Goal: Task Accomplishment & Management: Complete application form

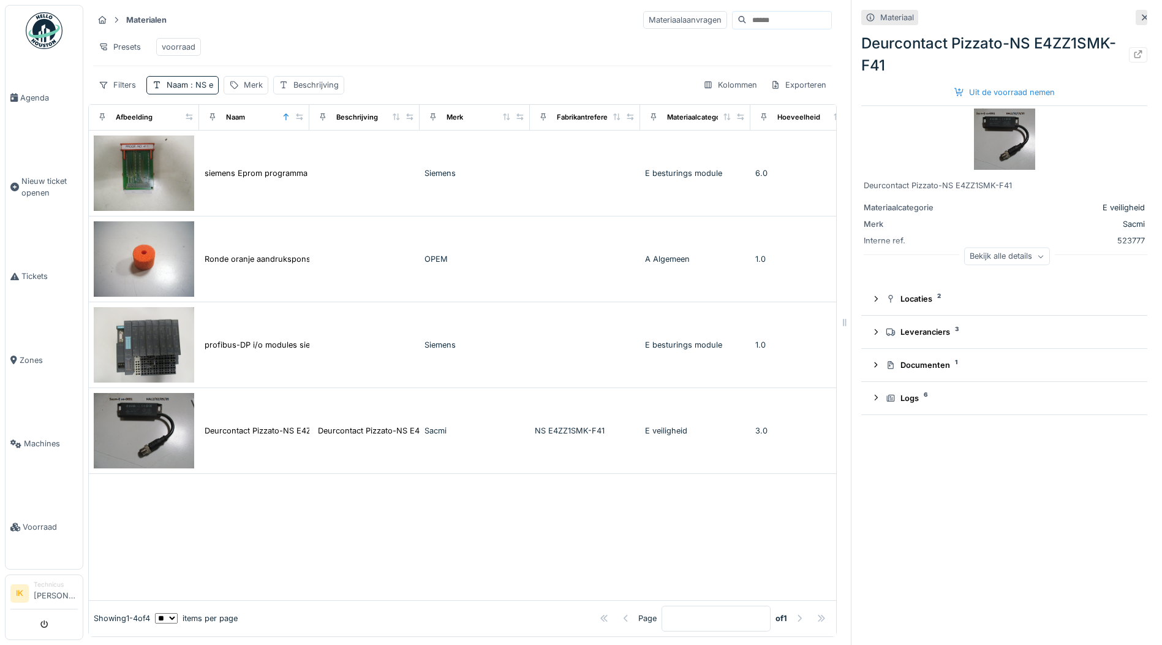
scroll to position [9, 0]
click at [963, 84] on div "Uit de voorraad nemen" at bounding box center [1005, 92] width 110 height 17
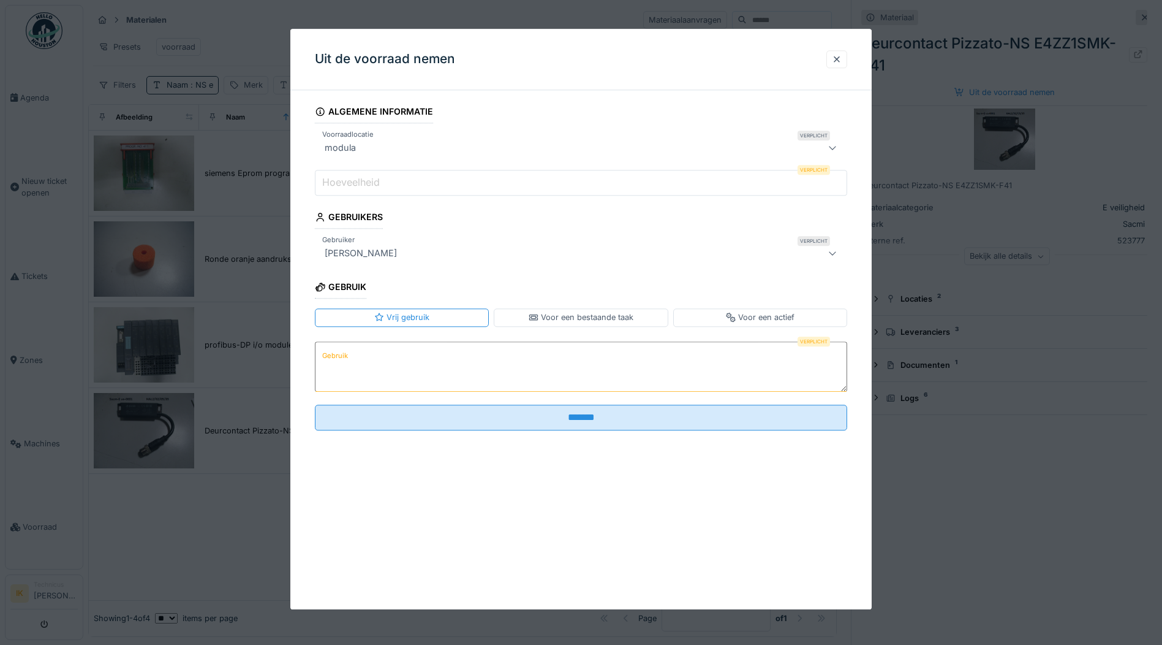
click at [395, 183] on input "Hoeveelheid" at bounding box center [581, 183] width 533 height 26
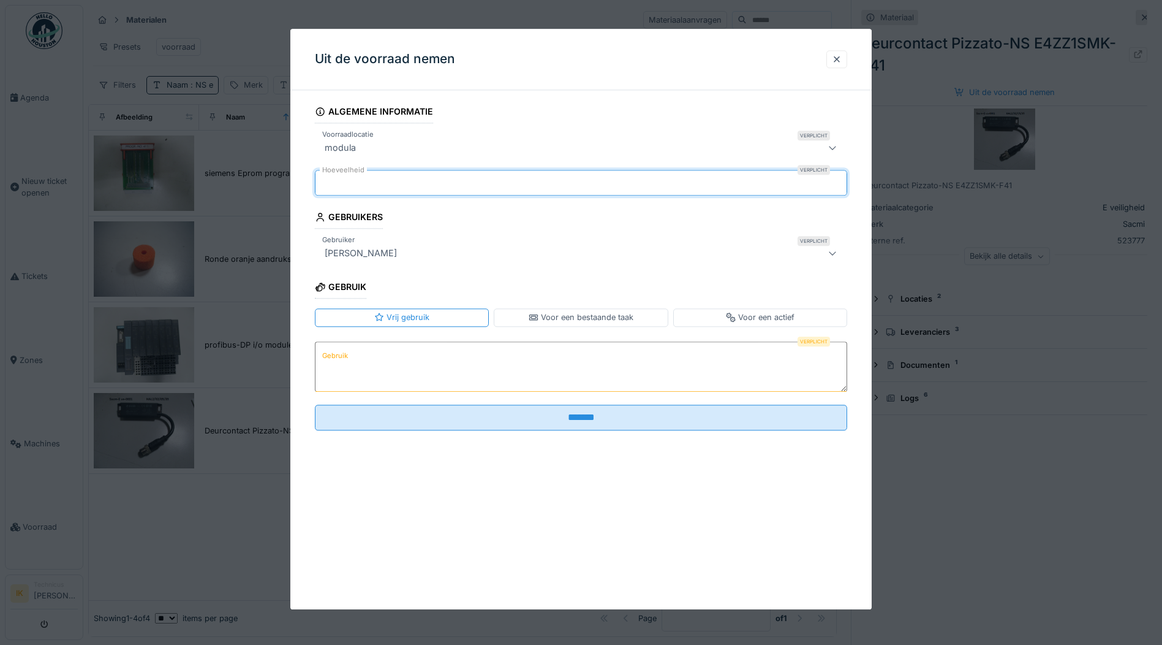
type input "*"
click at [370, 367] on textarea "Gebruik" at bounding box center [581, 366] width 533 height 50
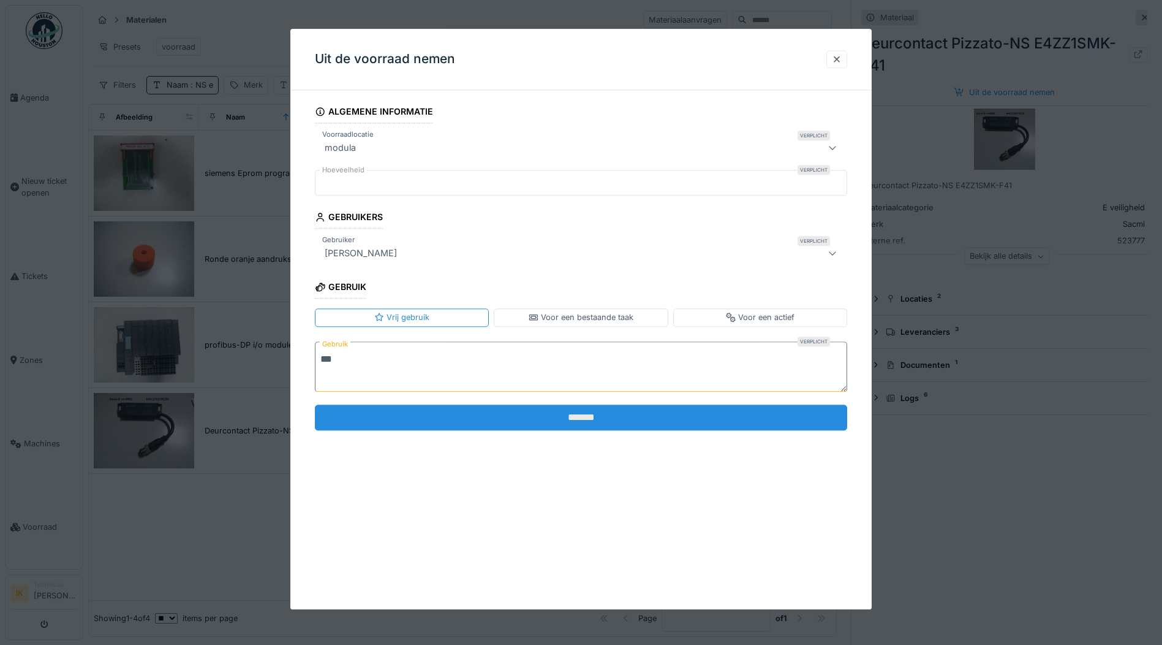
type textarea "***"
click at [446, 415] on input "*******" at bounding box center [581, 417] width 533 height 26
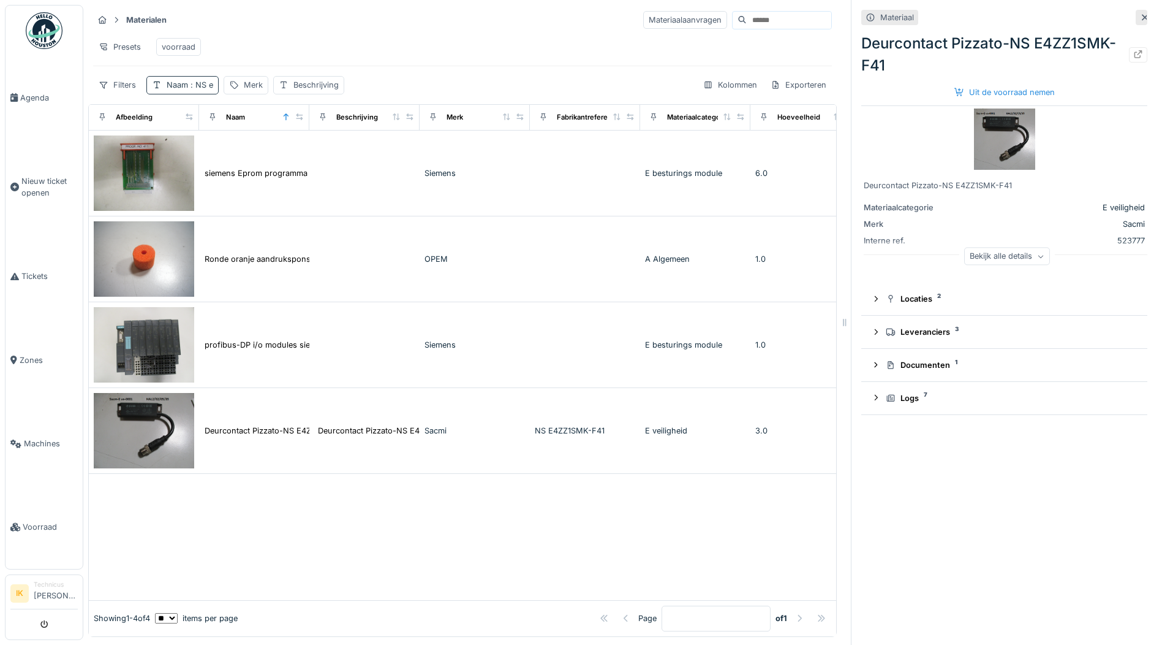
click at [203, 87] on span ": NS e" at bounding box center [200, 84] width 25 height 9
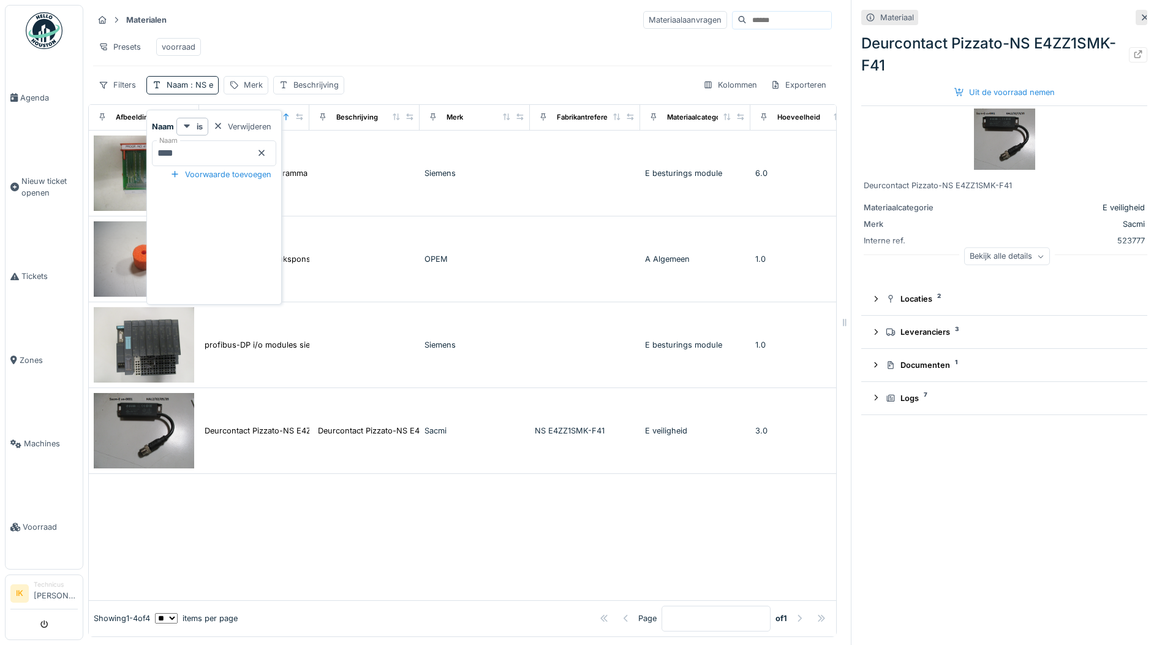
click at [267, 149] on icon at bounding box center [262, 153] width 10 height 8
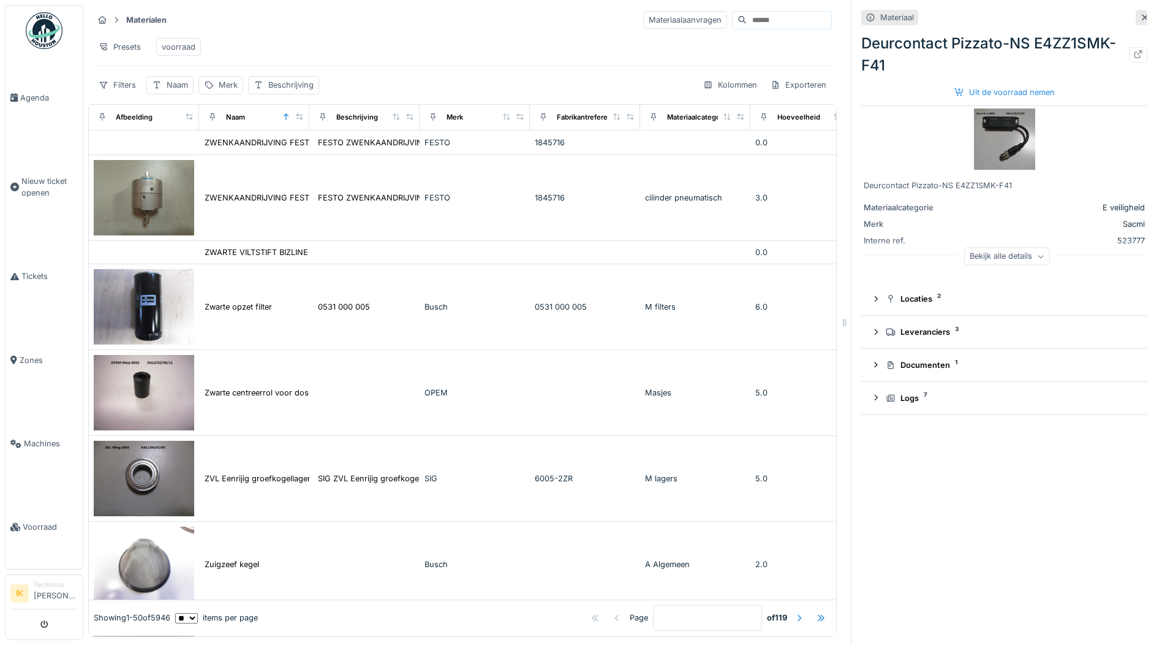
click at [305, 33] on div "Presets voorraad" at bounding box center [462, 47] width 739 height 28
click at [175, 84] on div "Naam" at bounding box center [177, 85] width 21 height 12
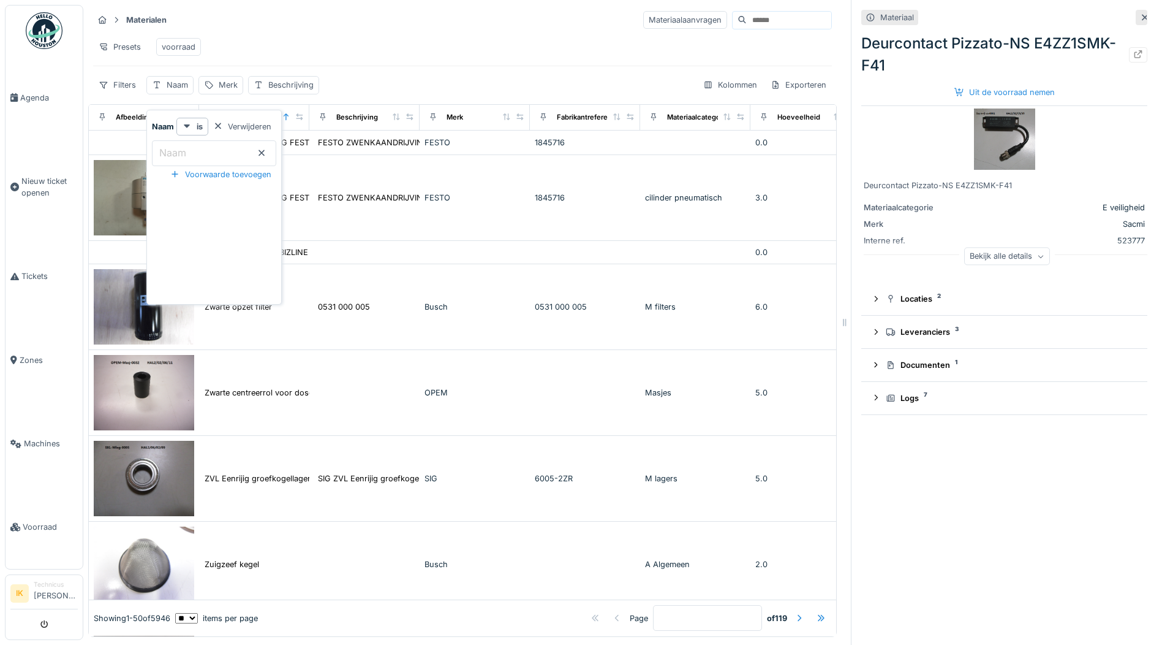
click at [178, 146] on label "Naam" at bounding box center [173, 152] width 32 height 15
click at [178, 146] on input "Naam" at bounding box center [214, 153] width 124 height 26
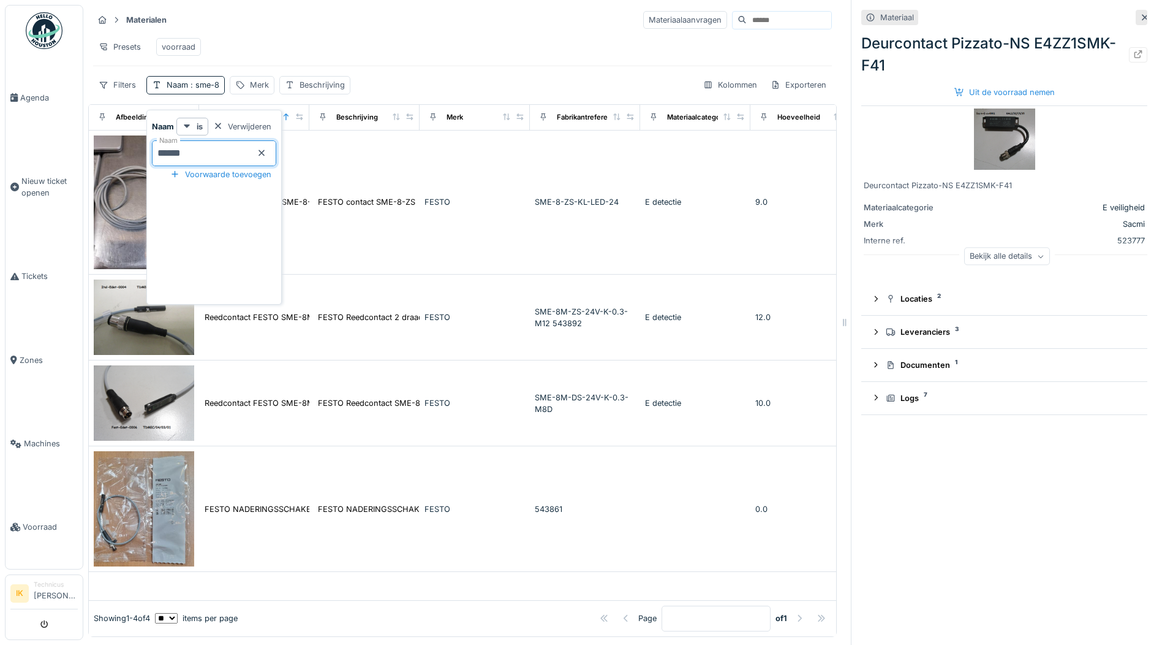
type input "*******"
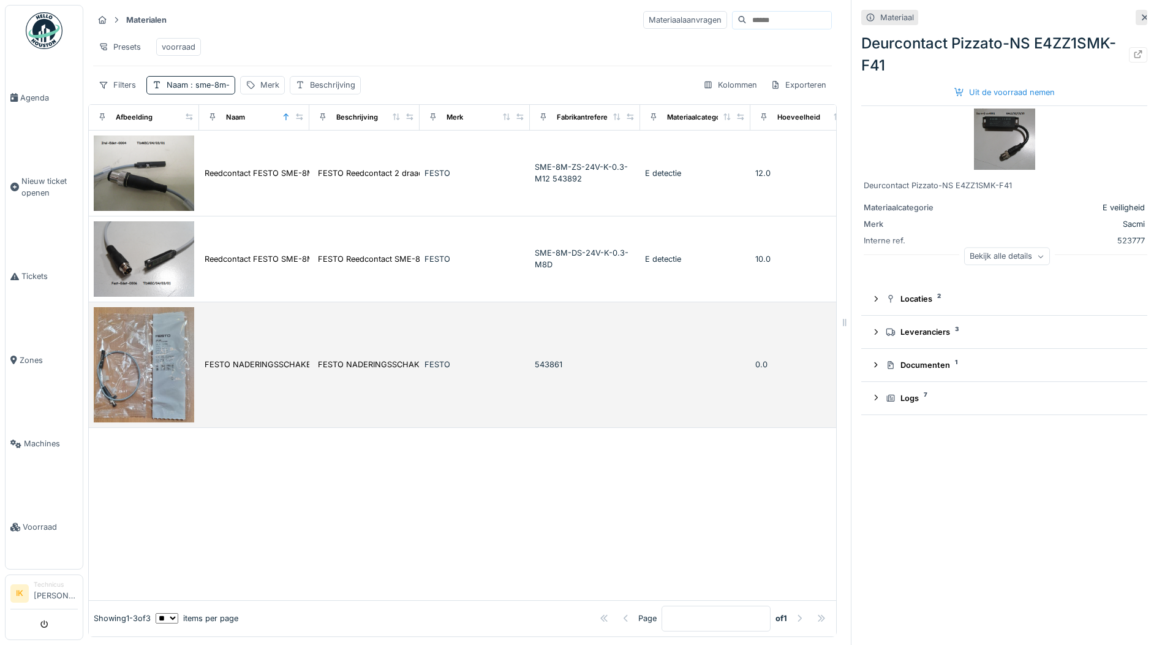
click at [164, 349] on img at bounding box center [144, 364] width 100 height 115
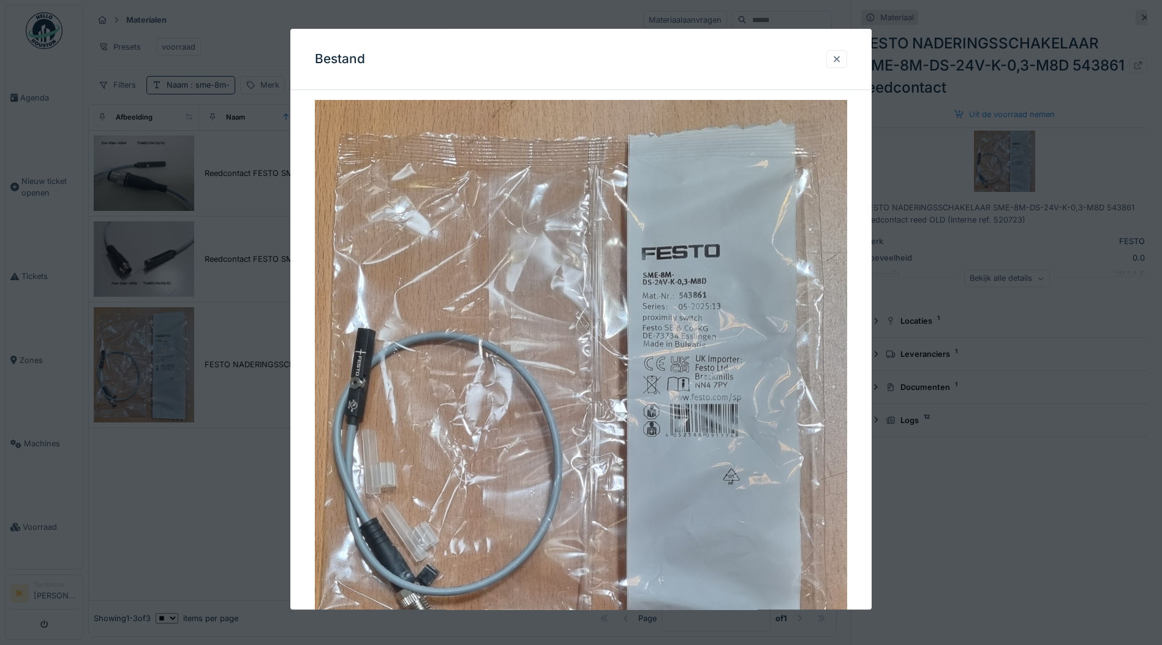
click at [838, 59] on div at bounding box center [837, 59] width 10 height 12
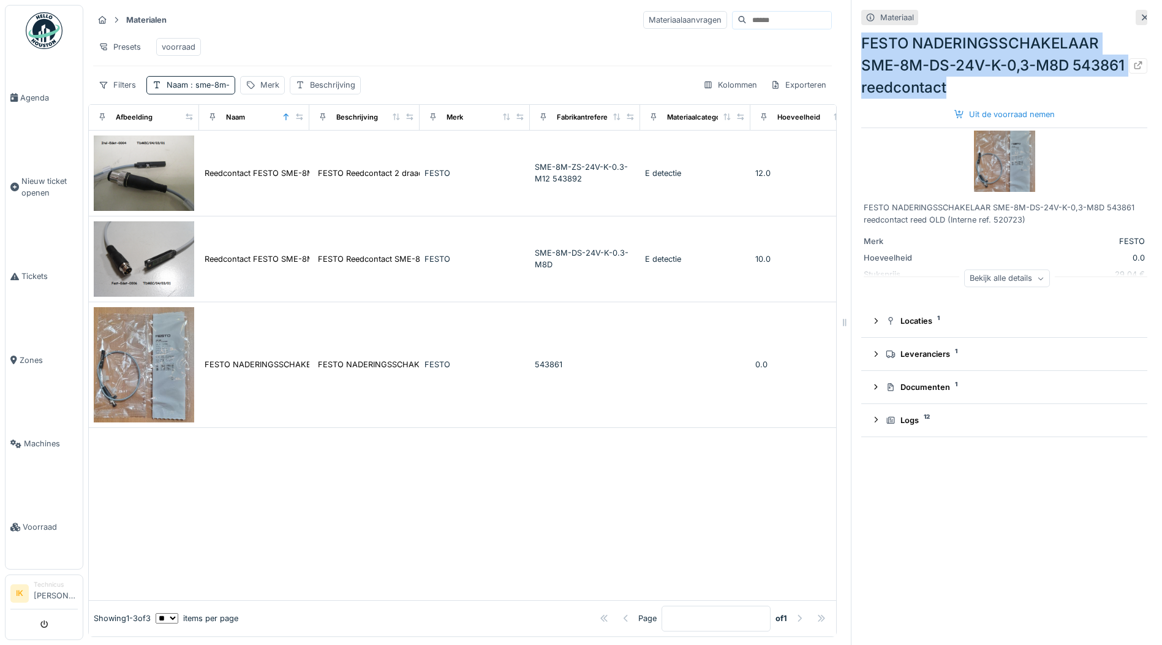
drag, startPoint x: 1009, startPoint y: 79, endPoint x: 851, endPoint y: 33, distance: 165.2
click at [851, 33] on div "Materiaal FESTO NADERINGSSCHAKELAAR SME-8M-DS-24V-K-0,3-M8D 543861 reedcontact …" at bounding box center [1004, 322] width 306 height 645
drag, startPoint x: 851, startPoint y: 33, endPoint x: 995, endPoint y: 39, distance: 144.7
copy div "FESTO NADERINGSSCHAKELAAR SME-8M-DS-24V-K-0,3-M8D 543861 reedcontact"
click at [48, 521] on span "Voorraad" at bounding box center [50, 527] width 55 height 12
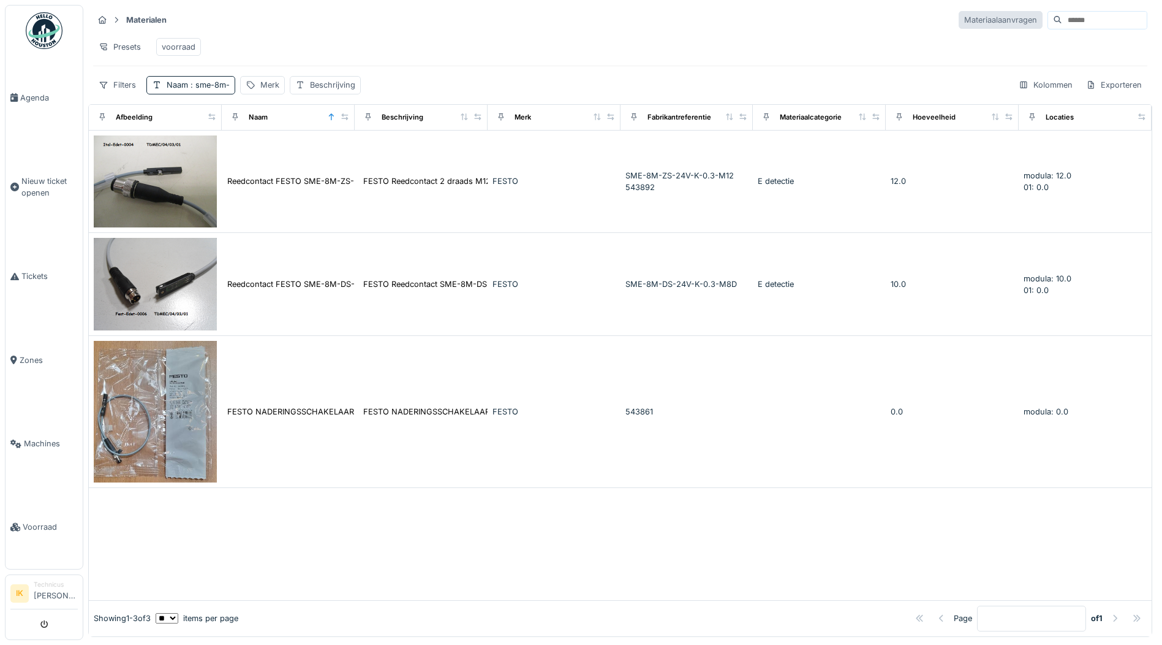
click at [959, 21] on div "Materiaalaanvragen" at bounding box center [1001, 20] width 84 height 18
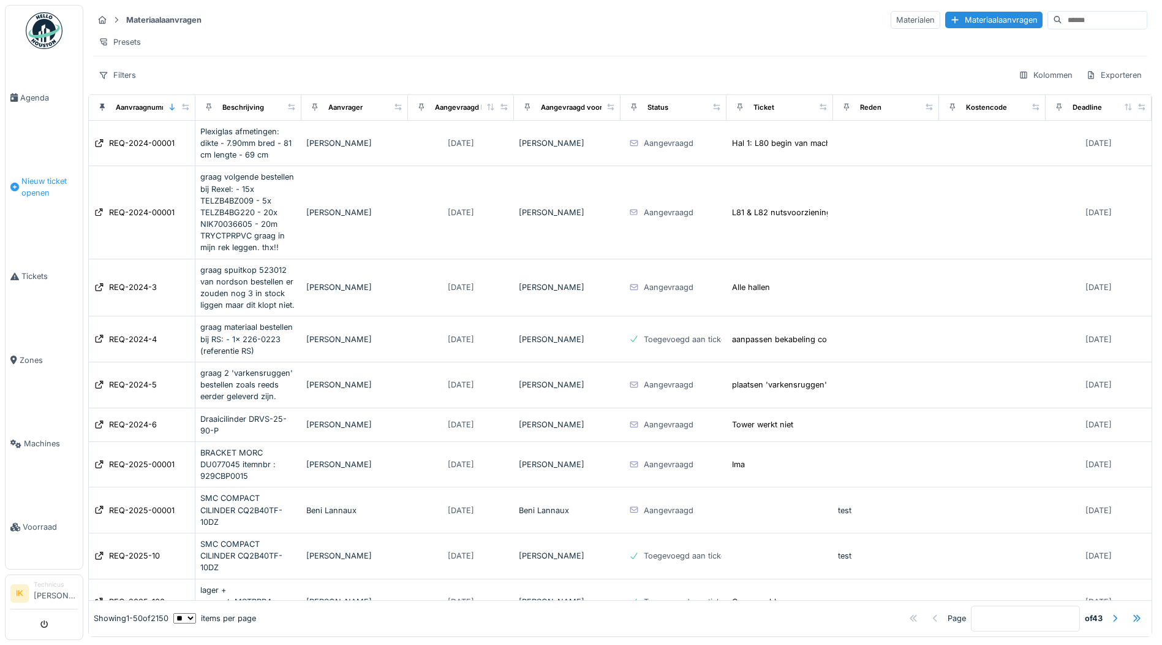
click at [34, 185] on span "Nieuw ticket openen" at bounding box center [49, 186] width 56 height 23
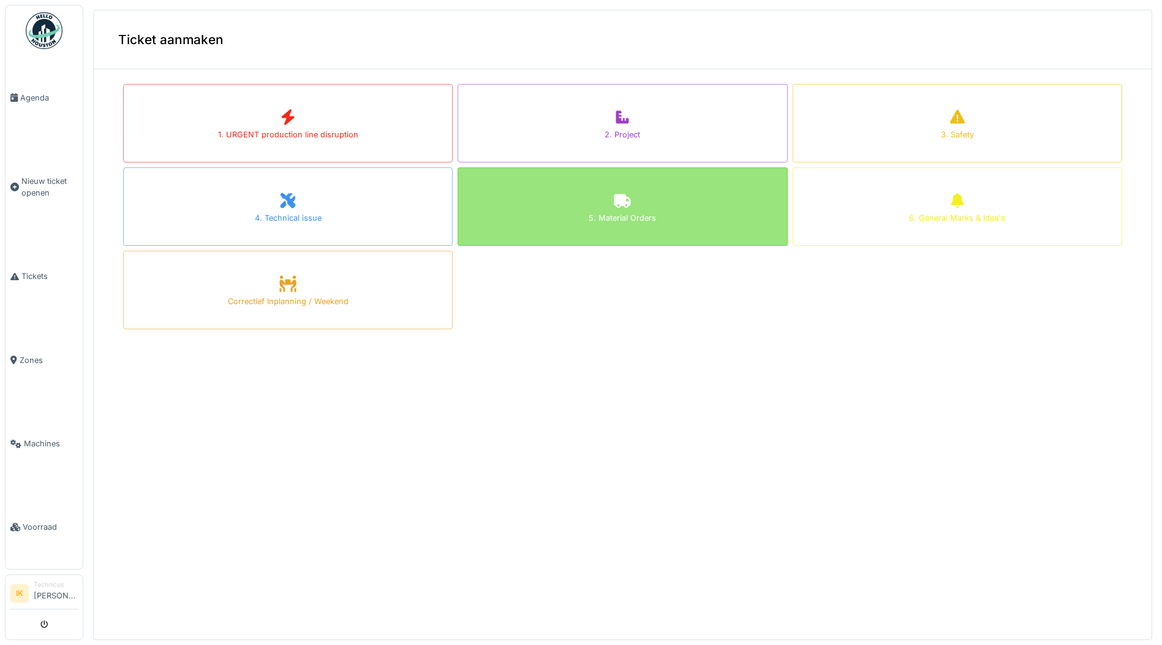
click at [615, 204] on icon at bounding box center [623, 201] width 17 height 14
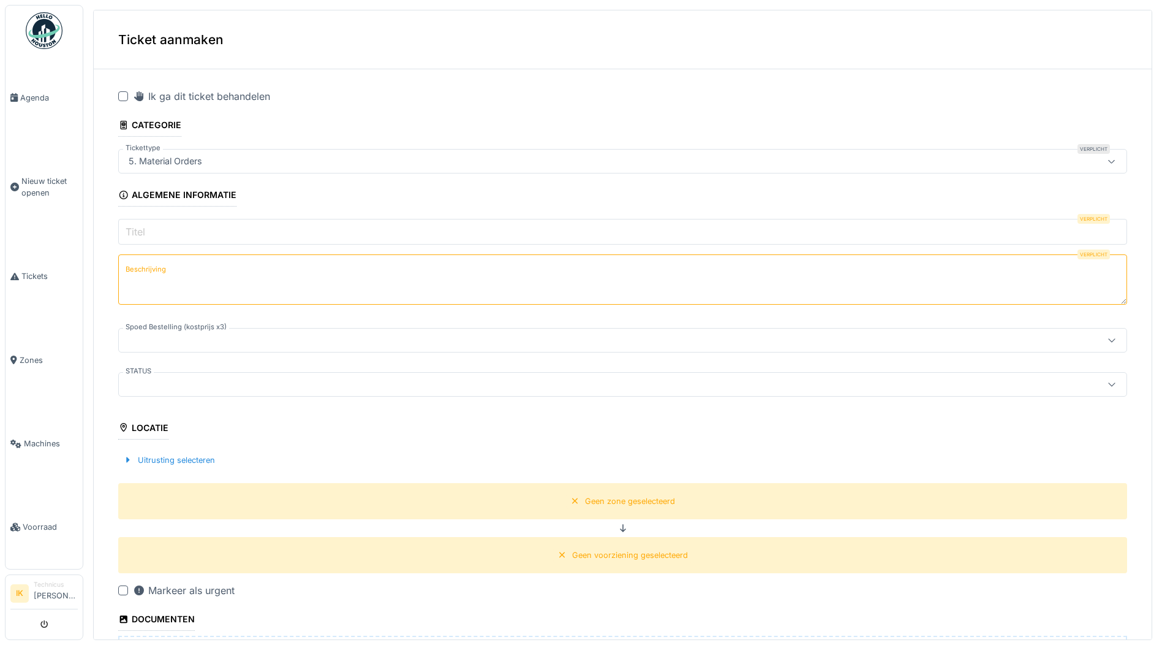
click at [145, 229] on label "Titel" at bounding box center [135, 231] width 25 height 15
click at [145, 229] on input "Titel" at bounding box center [622, 232] width 1009 height 26
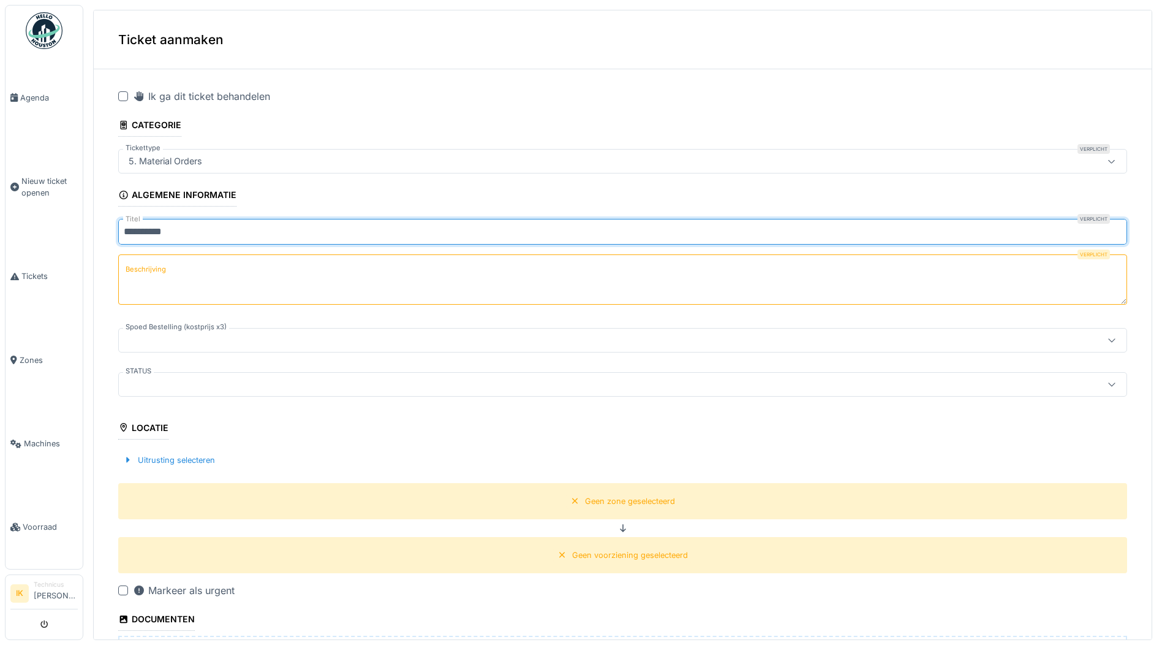
type input "**********"
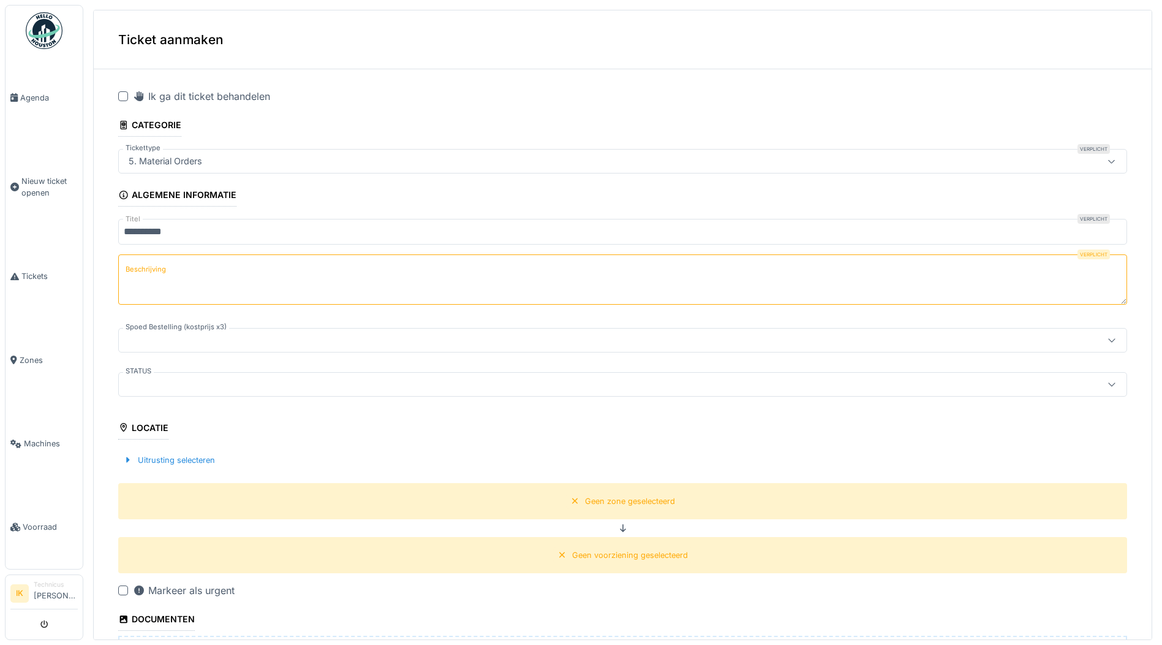
click at [157, 272] on label "Beschrijving" at bounding box center [145, 269] width 45 height 15
click at [157, 272] on textarea "Beschrijving" at bounding box center [622, 279] width 1009 height 50
drag, startPoint x: 157, startPoint y: 272, endPoint x: 151, endPoint y: 260, distance: 12.9
click at [151, 260] on textarea "Beschrijving" at bounding box center [622, 279] width 1009 height 50
type textarea "**********"
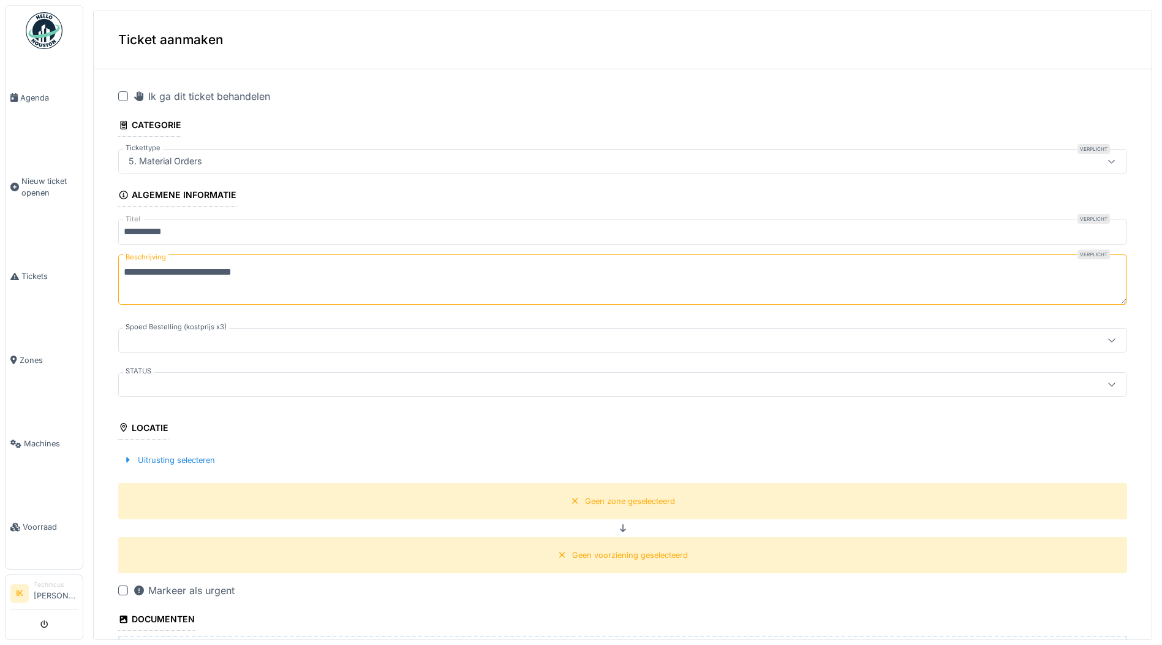
click at [203, 385] on div at bounding box center [568, 383] width 889 height 13
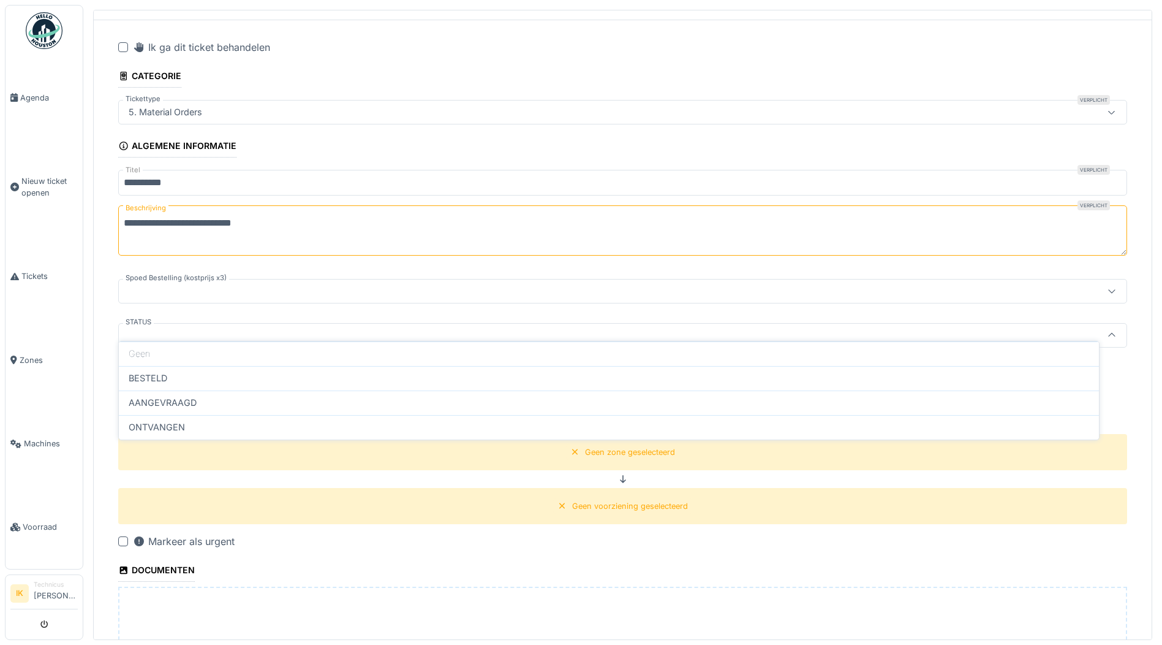
scroll to position [59, 0]
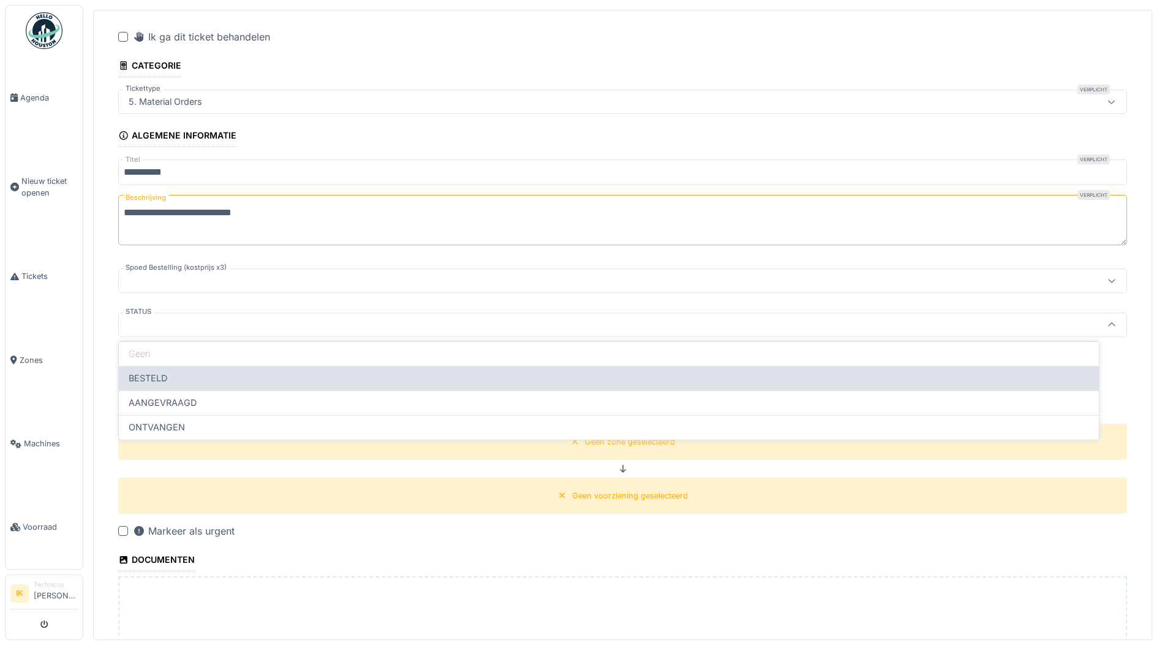
click at [200, 378] on div "BESTELD" at bounding box center [609, 377] width 961 height 13
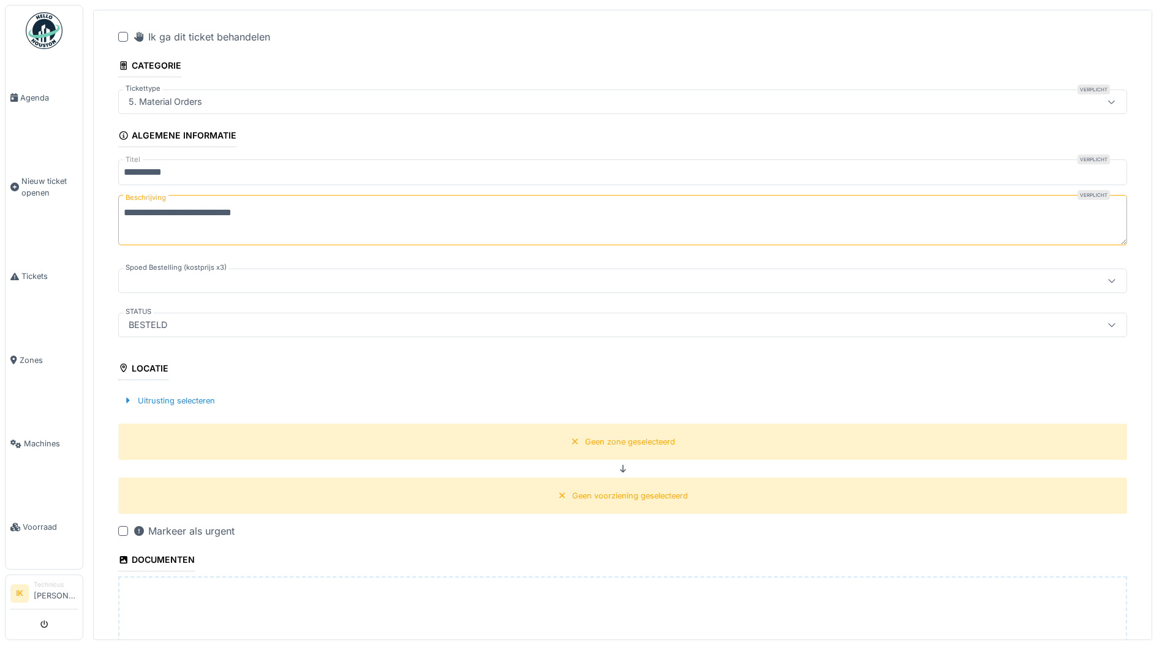
click at [198, 322] on div "BESTELD" at bounding box center [568, 324] width 889 height 13
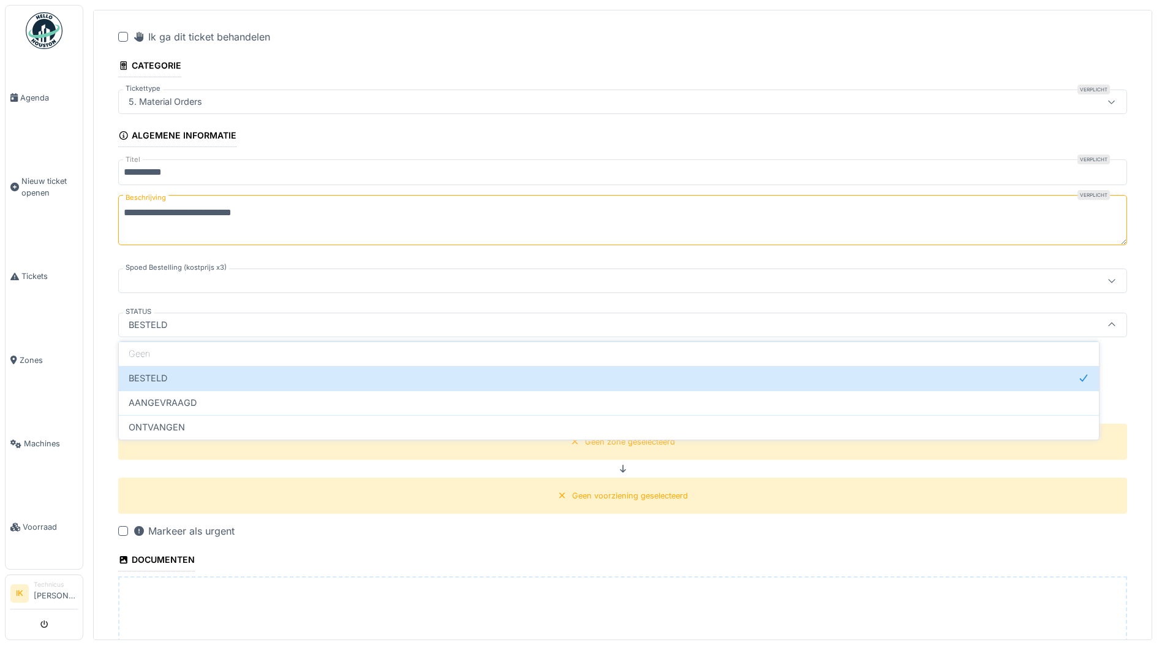
click at [185, 400] on span "AANGEVRAAGD" at bounding box center [163, 402] width 68 height 13
type input "**********"
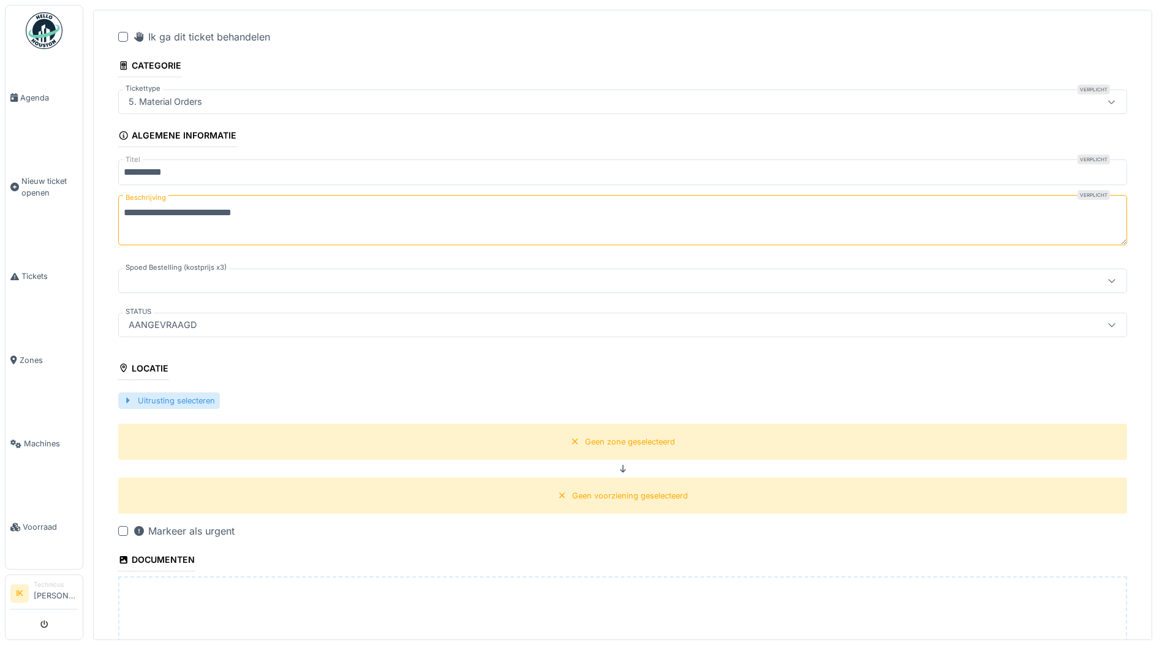
click at [179, 395] on div "Uitrusting selecteren" at bounding box center [169, 400] width 102 height 17
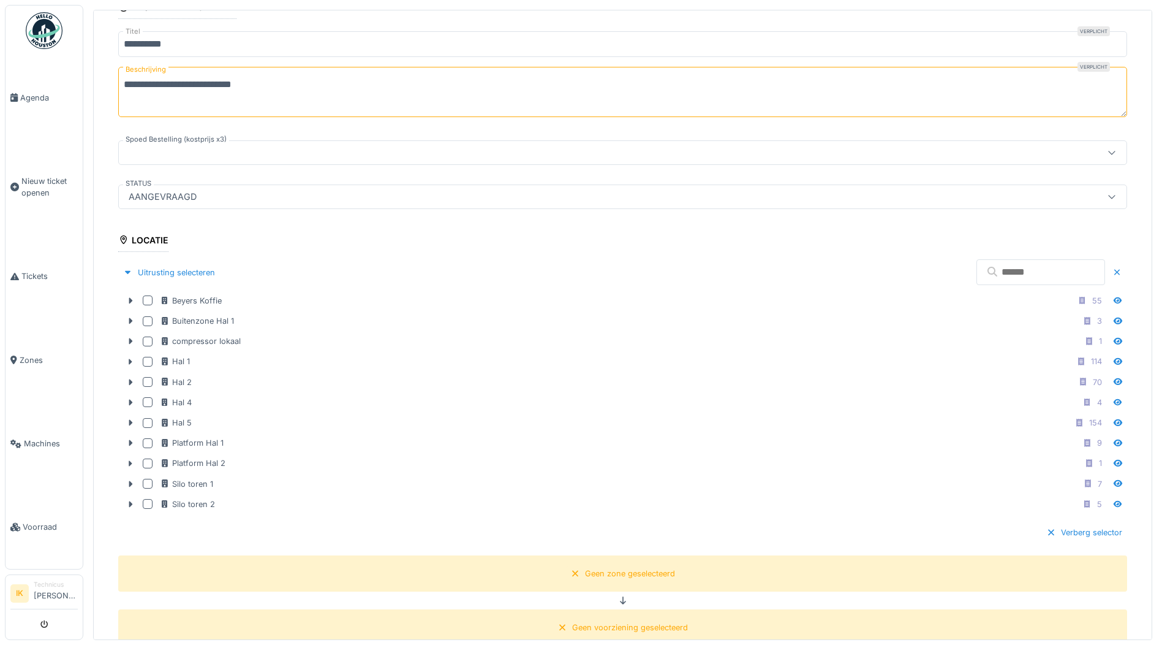
scroll to position [305, 0]
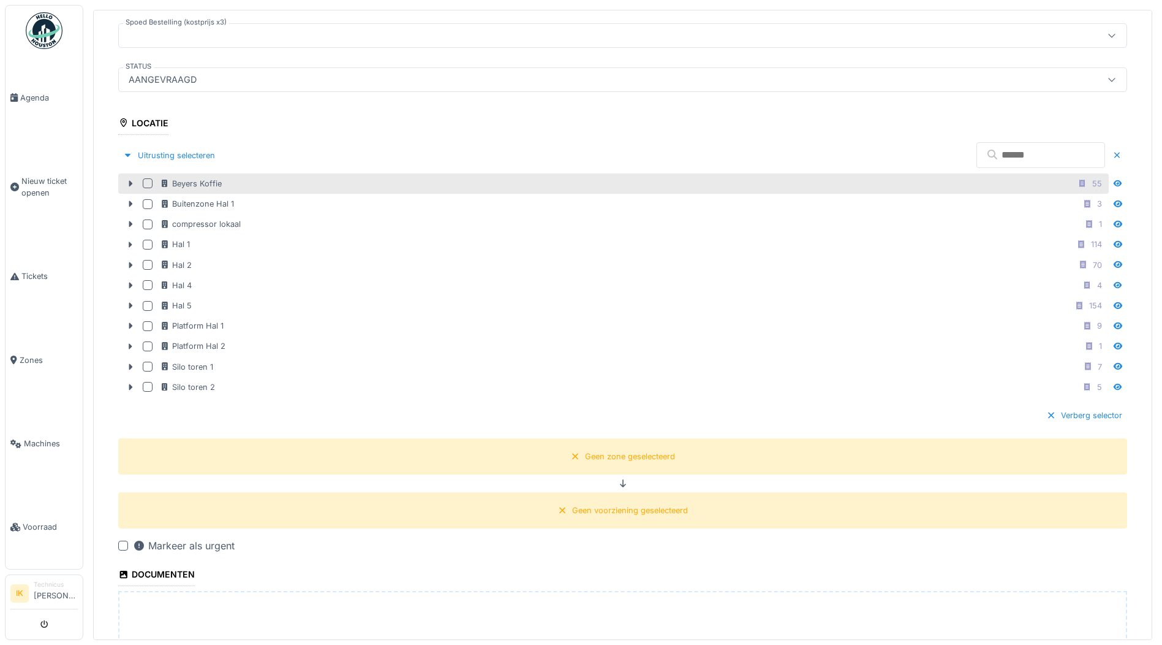
click at [148, 178] on div at bounding box center [148, 183] width 10 height 10
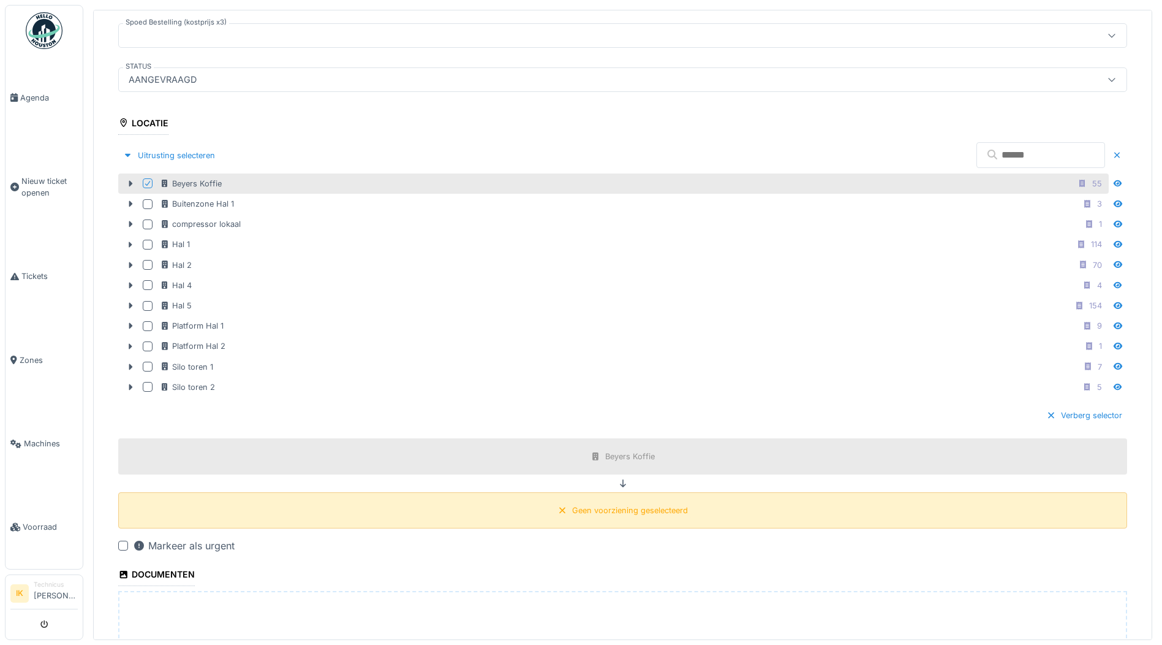
click at [618, 504] on div "Geen voorziening geselecteerd" at bounding box center [630, 510] width 116 height 12
click at [618, 482] on icon at bounding box center [623, 483] width 10 height 8
click at [626, 514] on div "Geen voorziening geselecteerd" at bounding box center [622, 509] width 139 height 15
click at [624, 512] on div "Geen voorziening geselecteerd" at bounding box center [630, 510] width 116 height 12
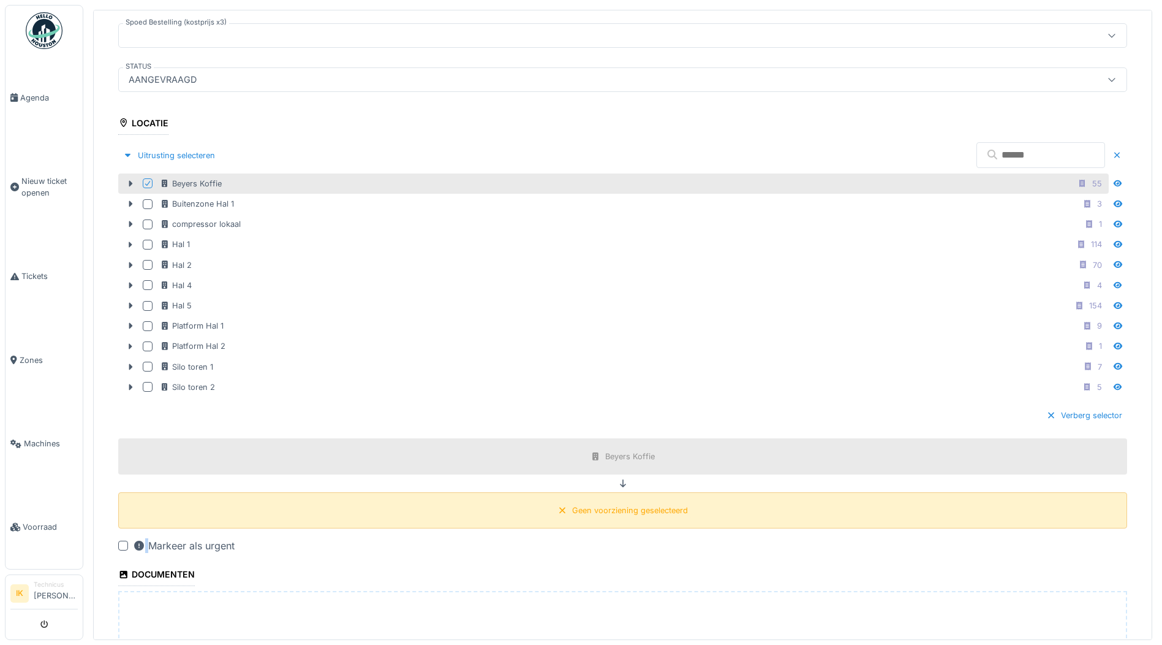
click at [624, 512] on div "Geen voorziening geselecteerd" at bounding box center [630, 510] width 116 height 12
click at [128, 181] on icon at bounding box center [131, 184] width 10 height 8
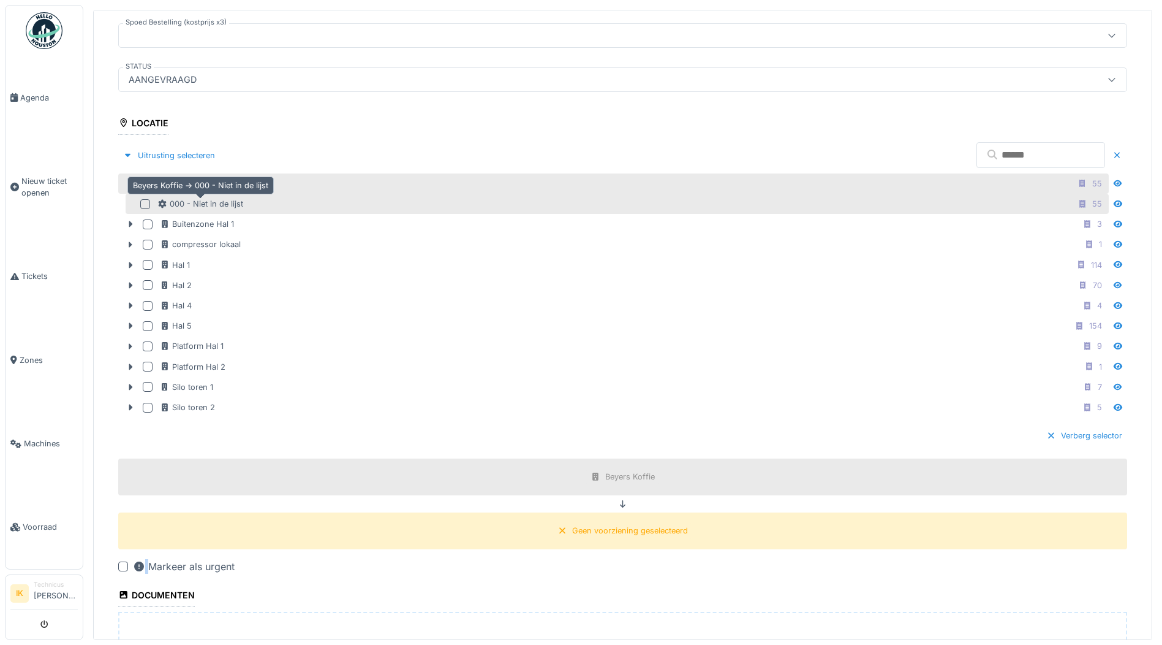
click at [178, 200] on div "000 - Niet in de lijst" at bounding box center [200, 204] width 86 height 12
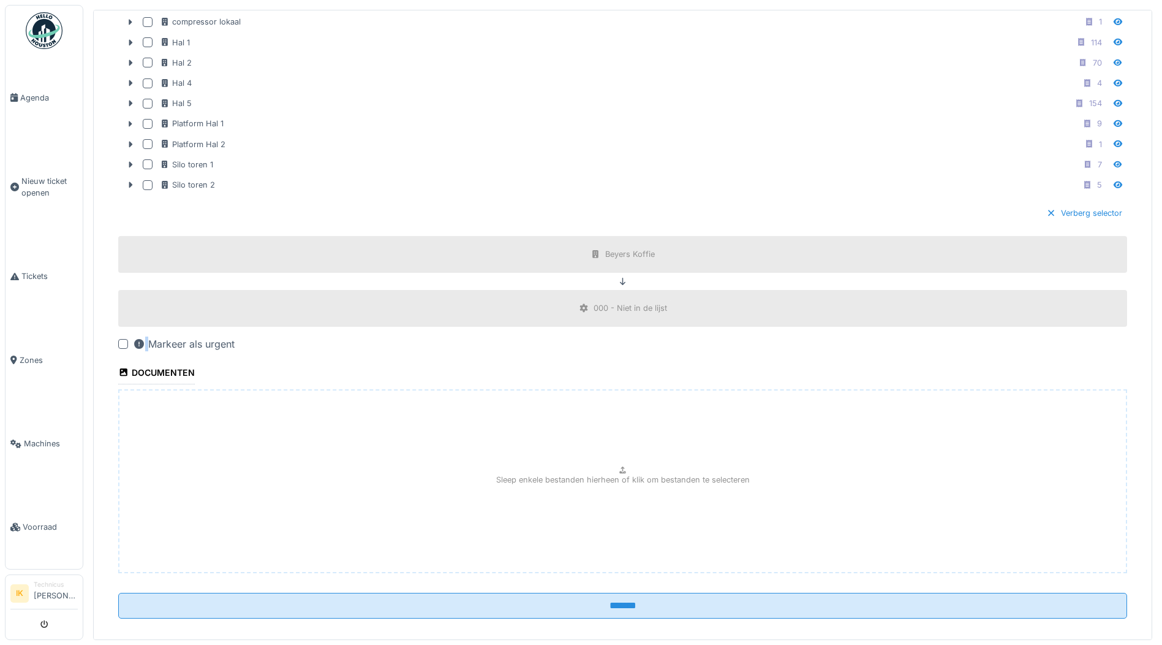
scroll to position [540, 0]
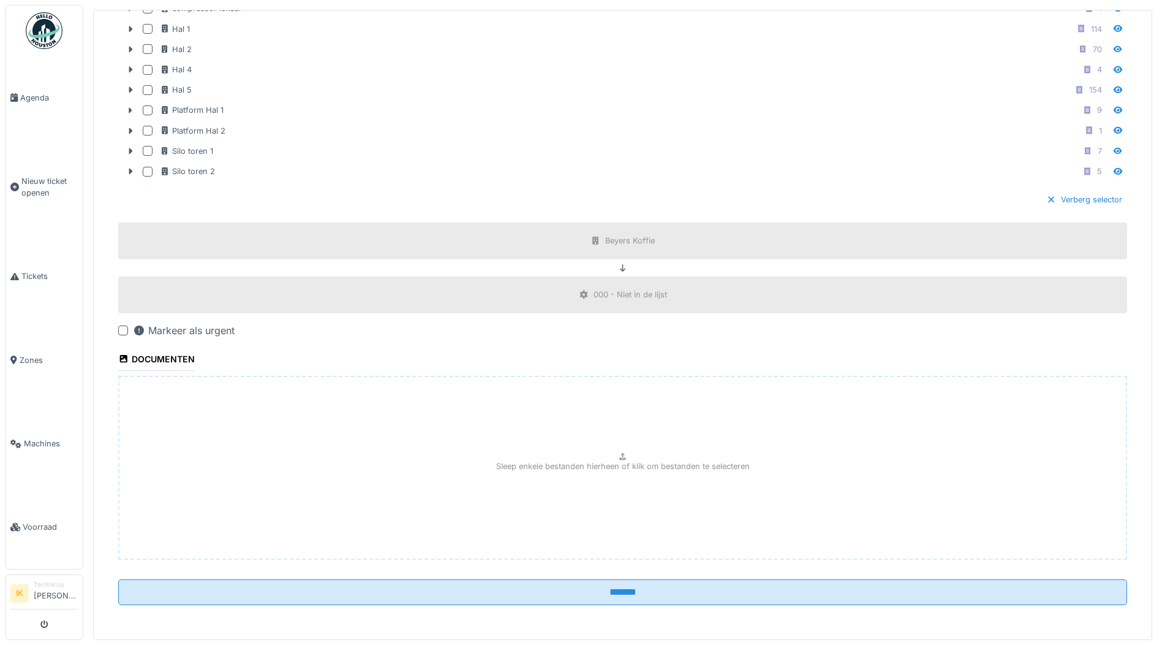
click at [543, 450] on div "Sleep enkele bestanden hierheen of klik om bestanden te selecteren" at bounding box center [622, 468] width 1009 height 184
type input "**********"
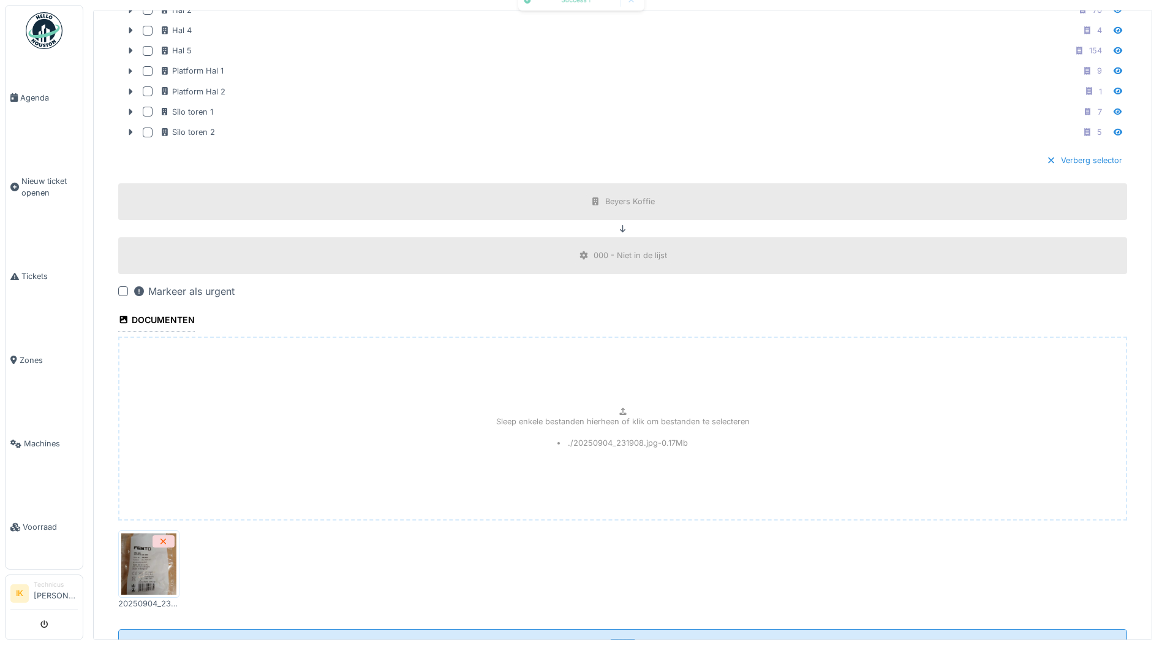
scroll to position [629, 0]
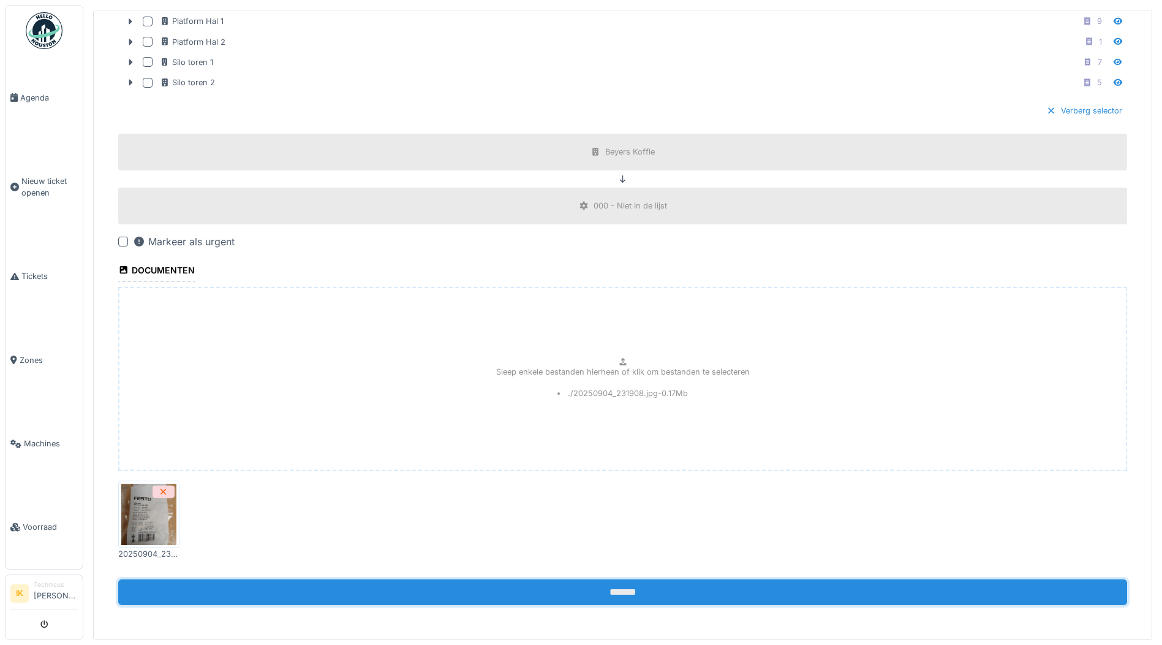
click at [628, 588] on input "*******" at bounding box center [622, 592] width 1009 height 26
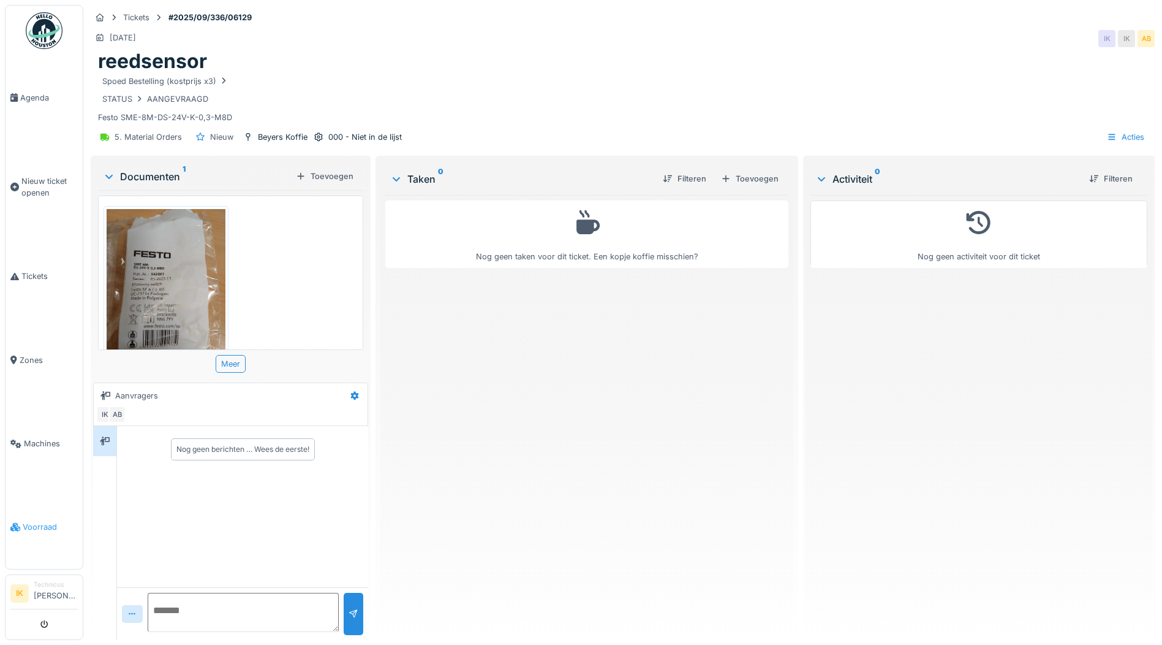
click at [44, 521] on span "Voorraad" at bounding box center [50, 527] width 55 height 12
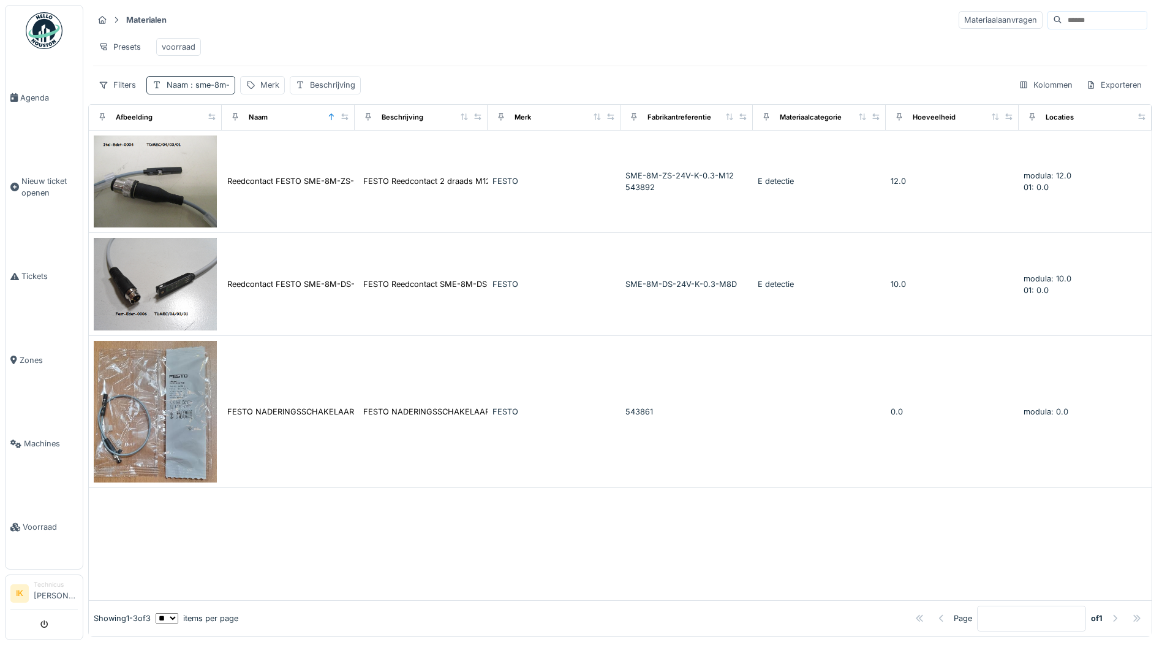
click at [213, 89] on span ": sme-8m-" at bounding box center [209, 84] width 42 height 9
click at [313, 15] on div "Materialen Materiaalaanvragen" at bounding box center [620, 20] width 1055 height 20
click at [219, 89] on span ": sme-8m-" at bounding box center [209, 84] width 42 height 9
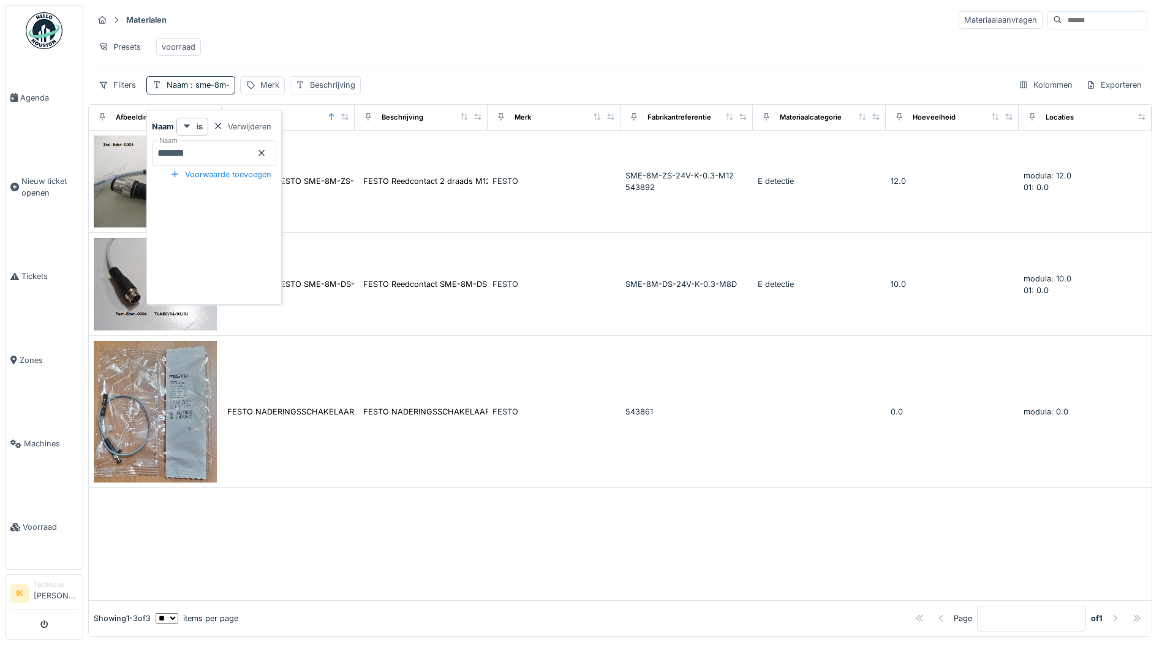
click at [267, 151] on icon at bounding box center [262, 153] width 10 height 8
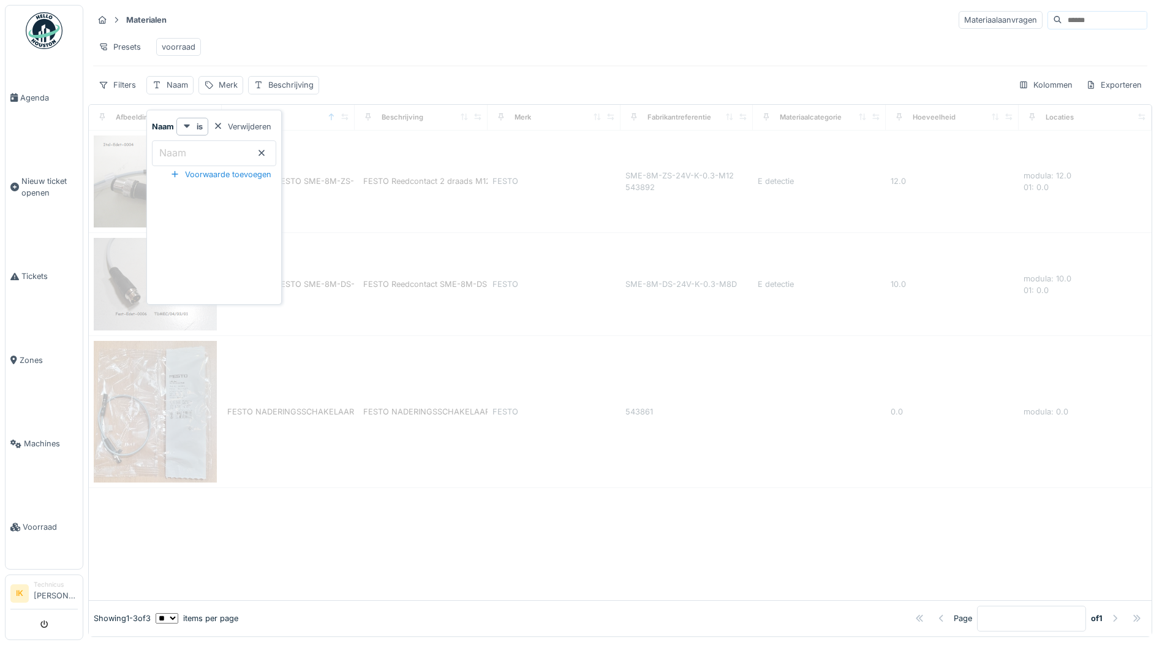
click at [304, 25] on div "Materialen Materiaalaanvragen" at bounding box center [620, 20] width 1055 height 20
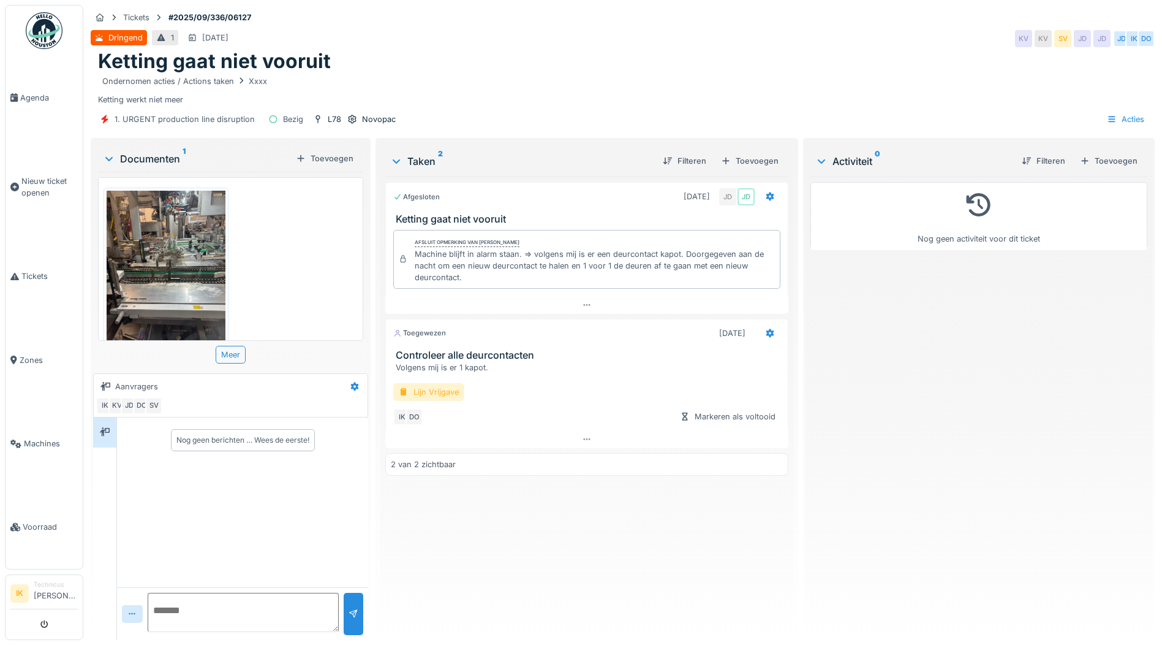
click at [431, 393] on div "Lijn Vrijgave" at bounding box center [428, 392] width 71 height 18
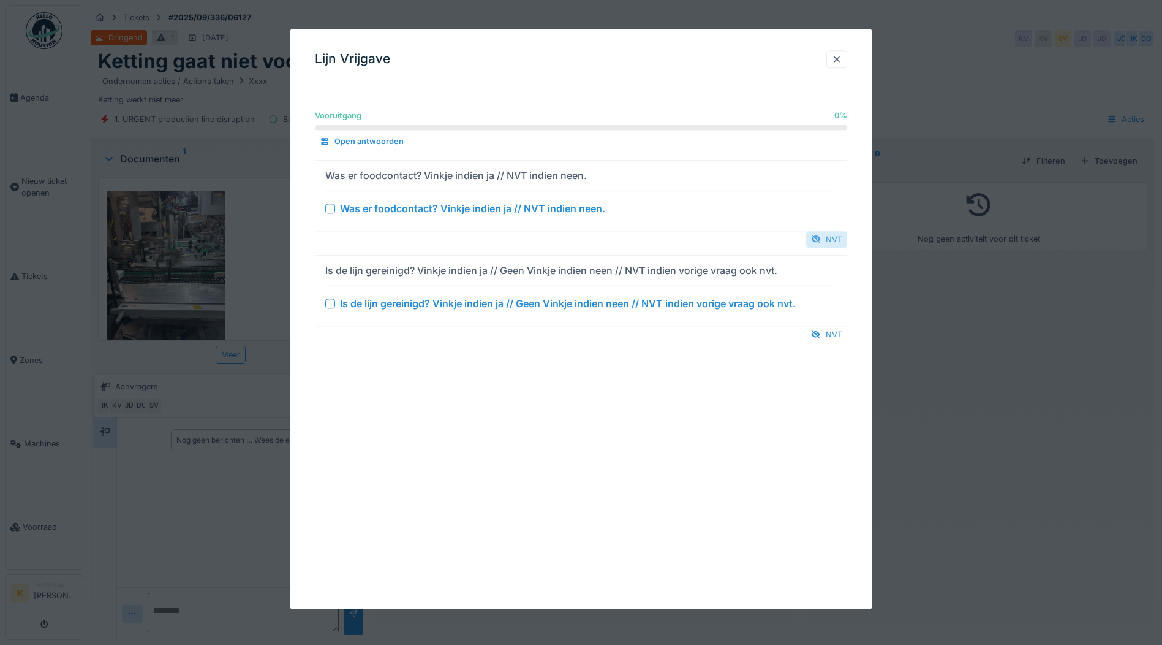
click at [829, 238] on div "NVT" at bounding box center [826, 239] width 41 height 17
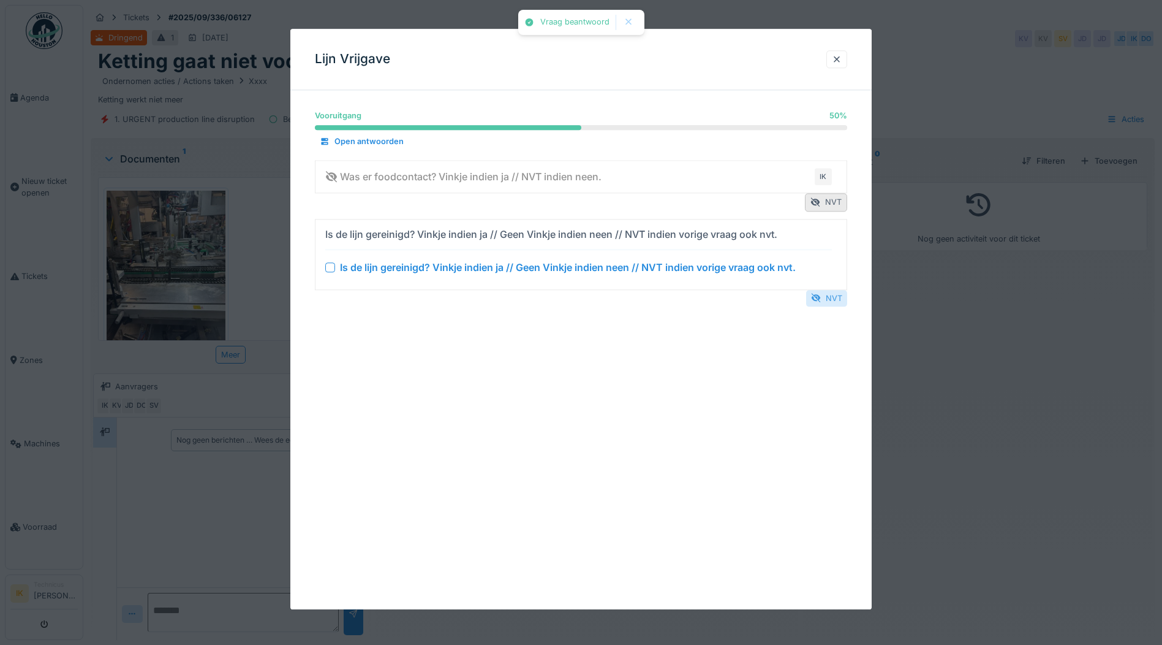
click at [832, 298] on div "NVT" at bounding box center [826, 298] width 41 height 17
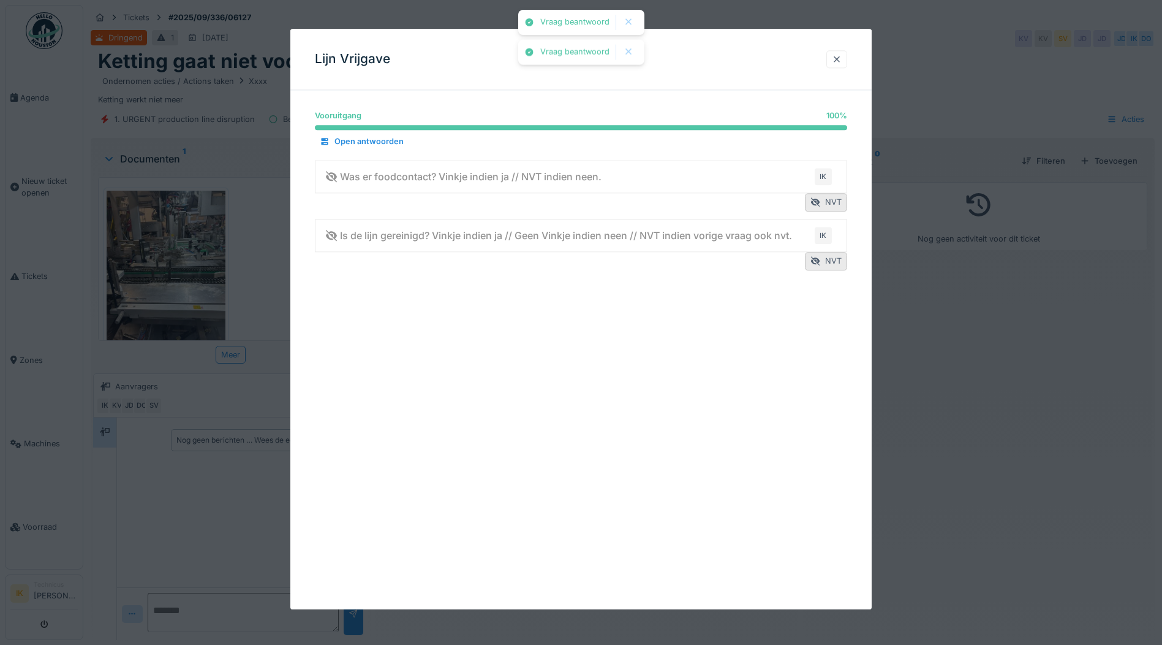
click at [840, 58] on div at bounding box center [837, 59] width 10 height 12
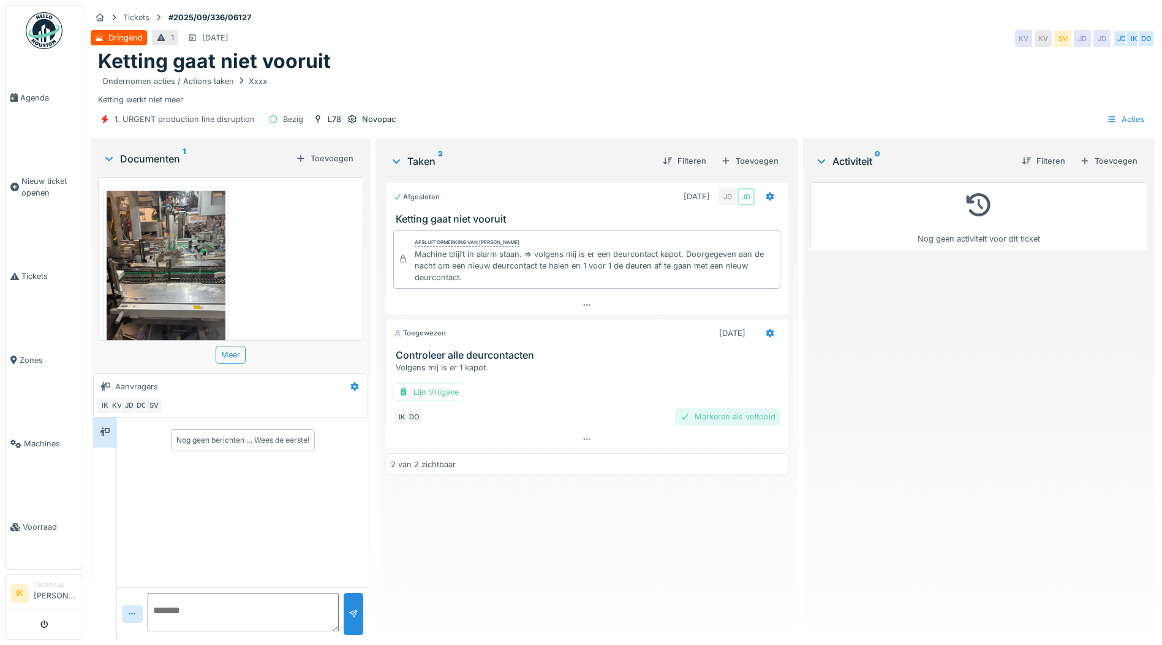
click at [706, 417] on div "Markeren als voltooid" at bounding box center [727, 416] width 105 height 17
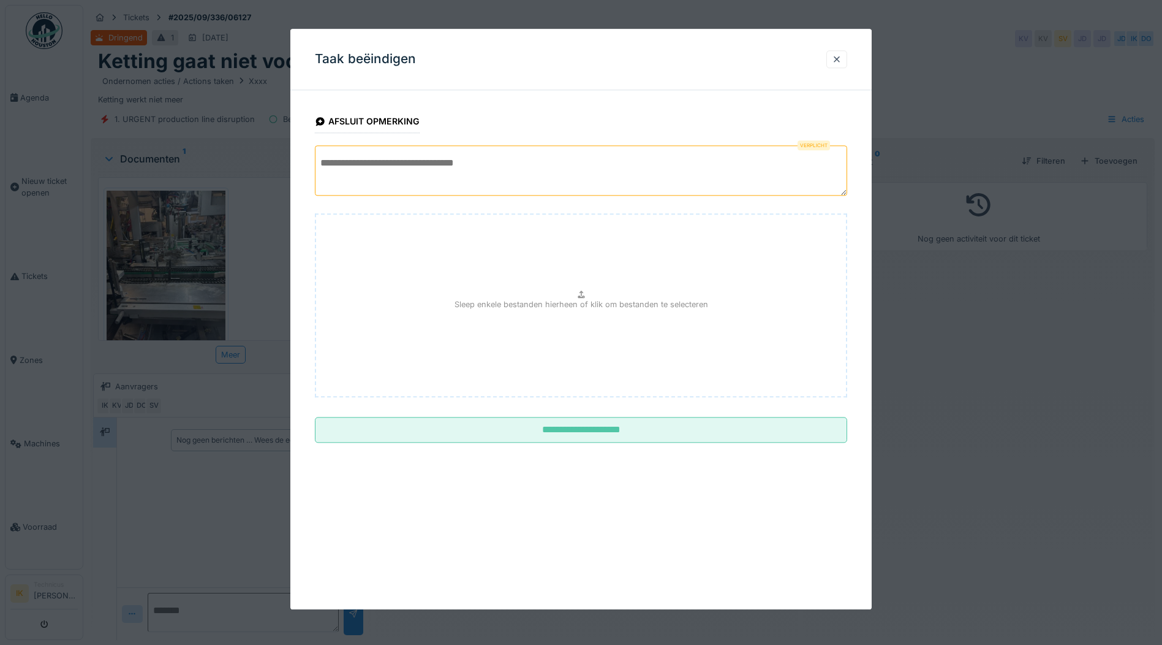
click at [354, 165] on textarea at bounding box center [581, 170] width 533 height 50
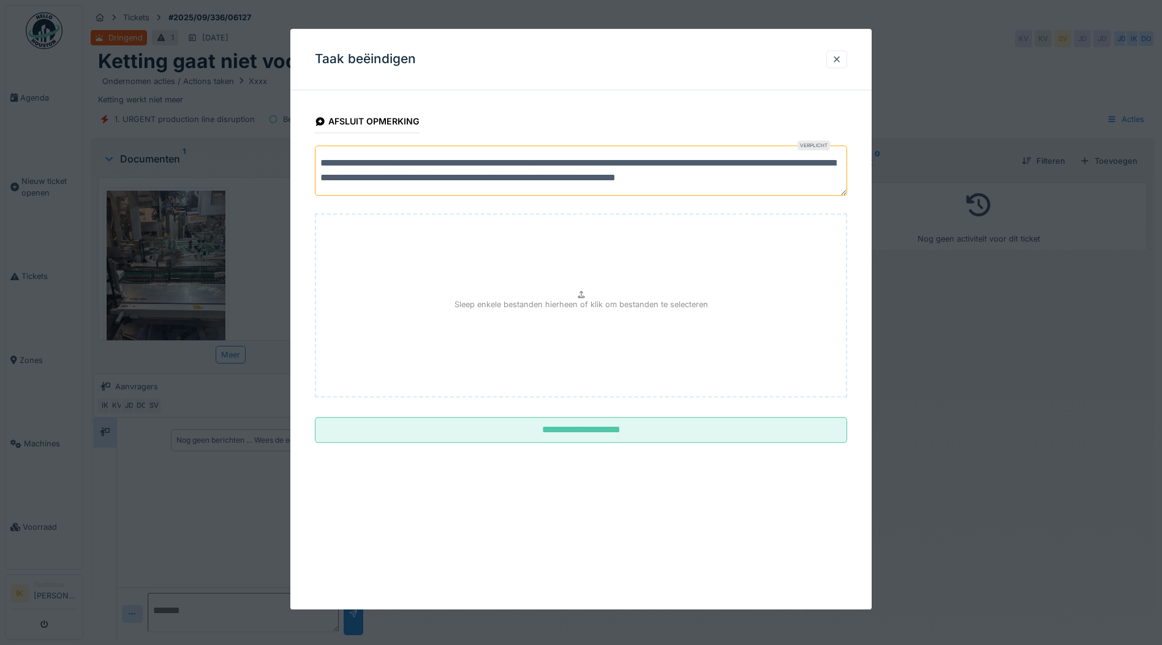
scroll to position [4, 0]
click at [394, 188] on textarea "**********" at bounding box center [583, 170] width 537 height 50
click at [442, 186] on textarea "**********" at bounding box center [583, 170] width 537 height 50
click at [326, 158] on textarea "**********" at bounding box center [583, 170] width 537 height 50
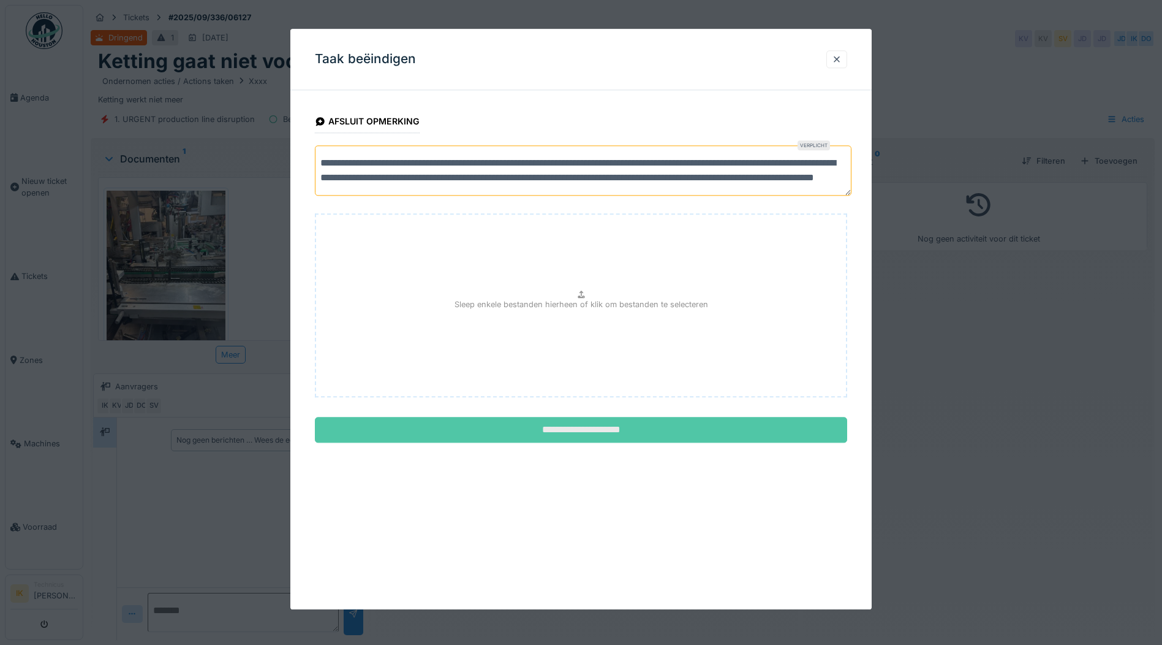
type textarea "**********"
click at [593, 429] on input "**********" at bounding box center [581, 430] width 533 height 26
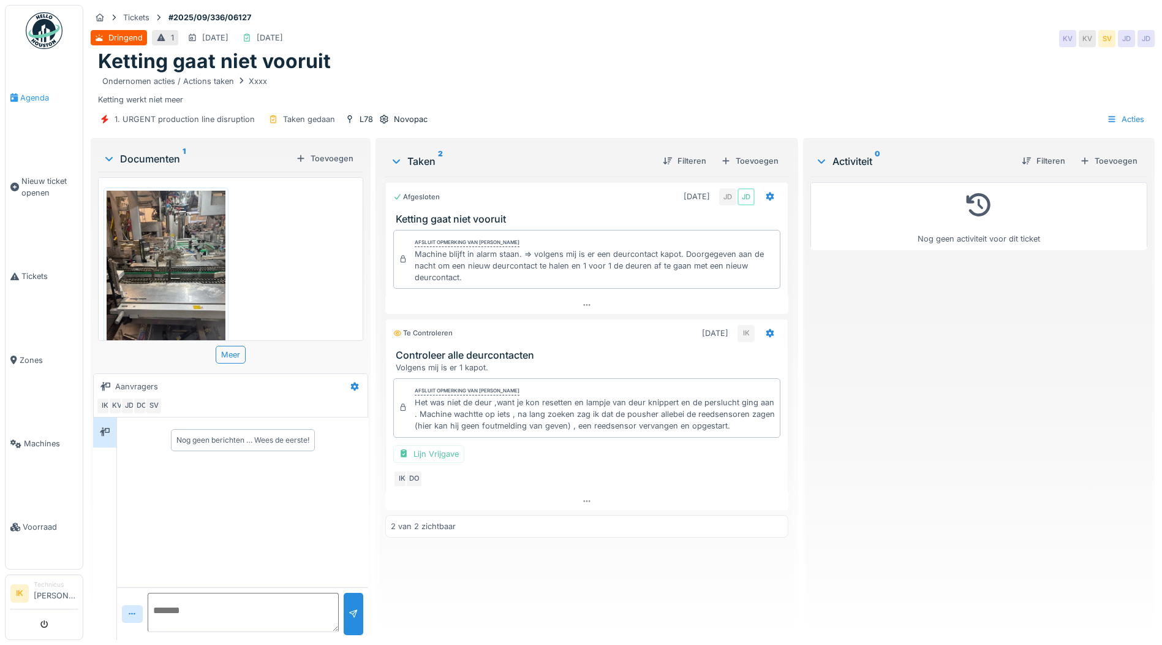
click at [39, 94] on span "Agenda" at bounding box center [49, 98] width 58 height 12
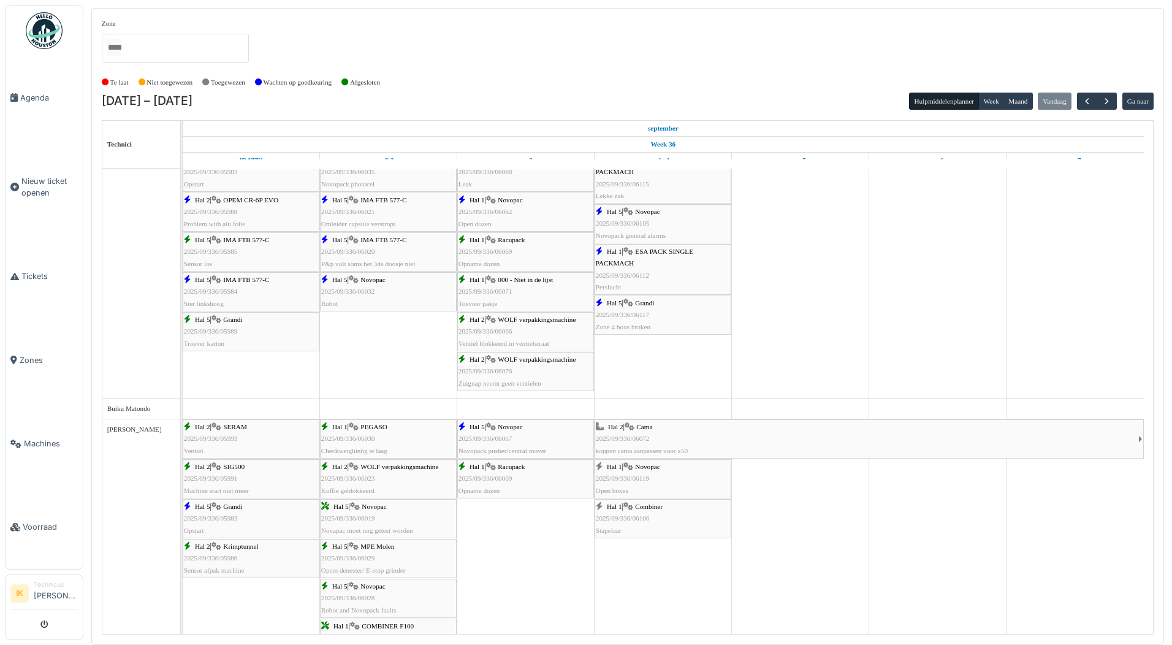
scroll to position [123, 0]
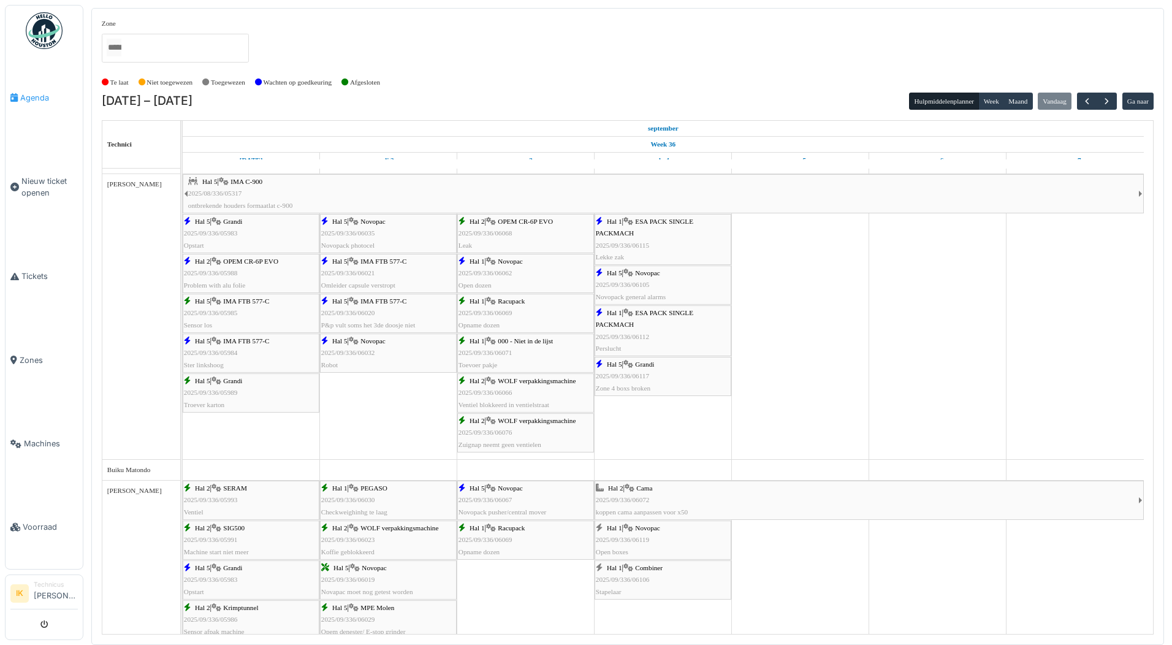
click at [37, 97] on span "Agenda" at bounding box center [49, 98] width 58 height 12
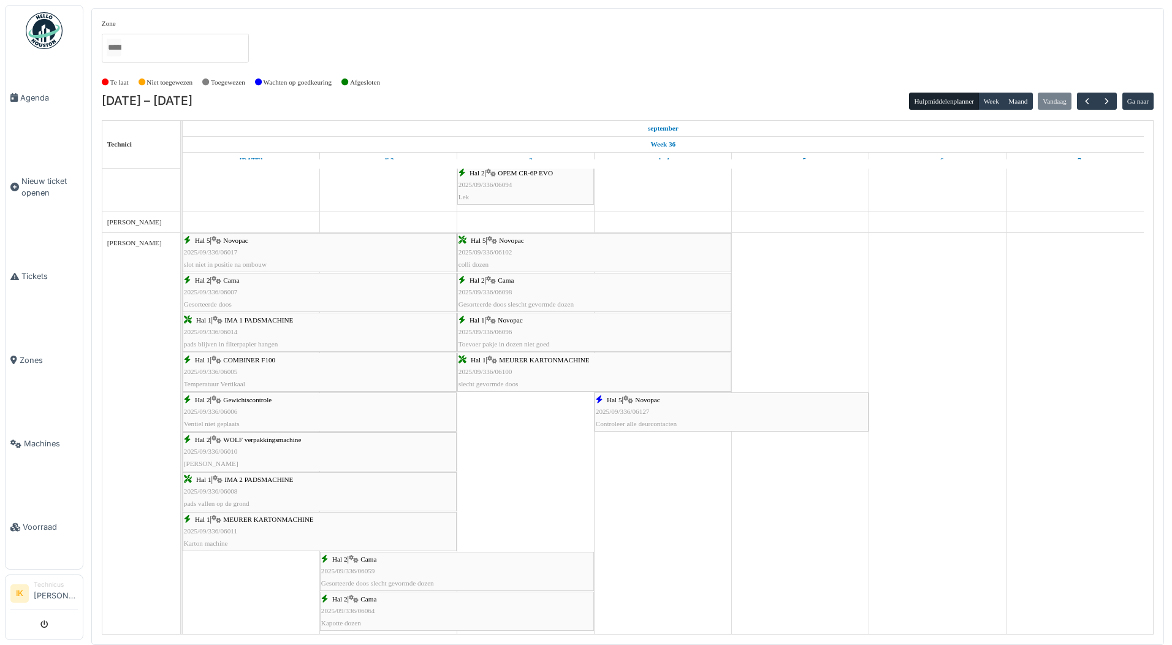
scroll to position [980, 0]
